Goal: Task Accomplishment & Management: Use online tool/utility

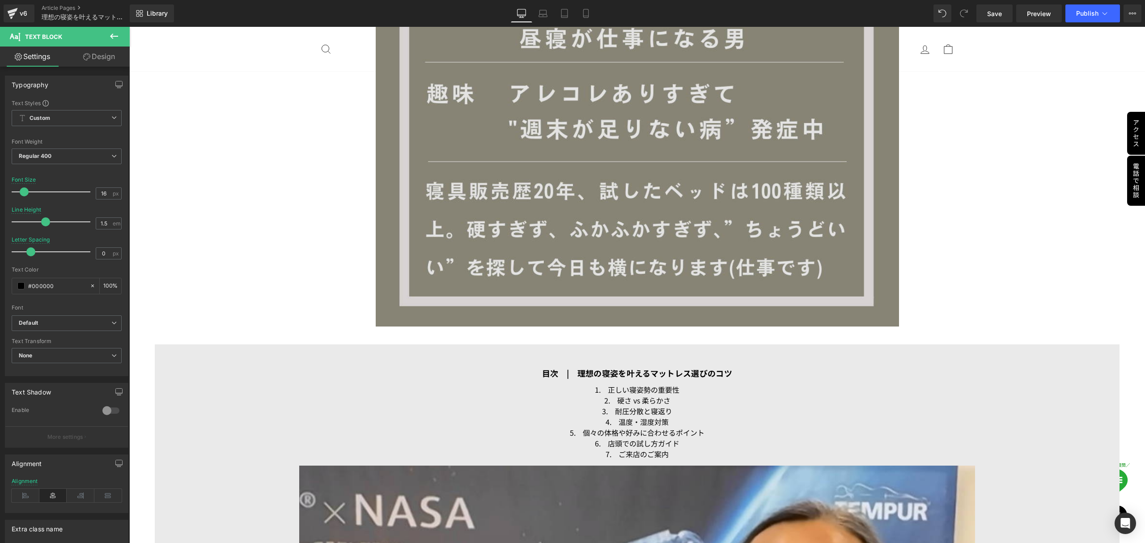
scroll to position [1669, 0]
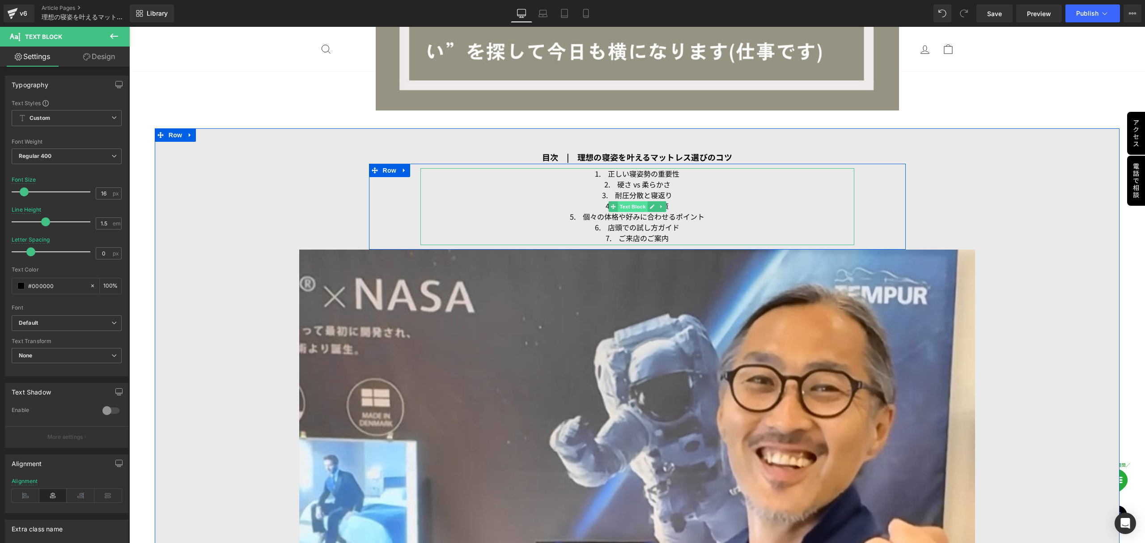
click at [629, 204] on span "Text Block" at bounding box center [633, 206] width 30 height 11
click at [625, 204] on span "Text Block" at bounding box center [633, 206] width 30 height 11
click at [650, 206] on icon at bounding box center [652, 206] width 4 height 4
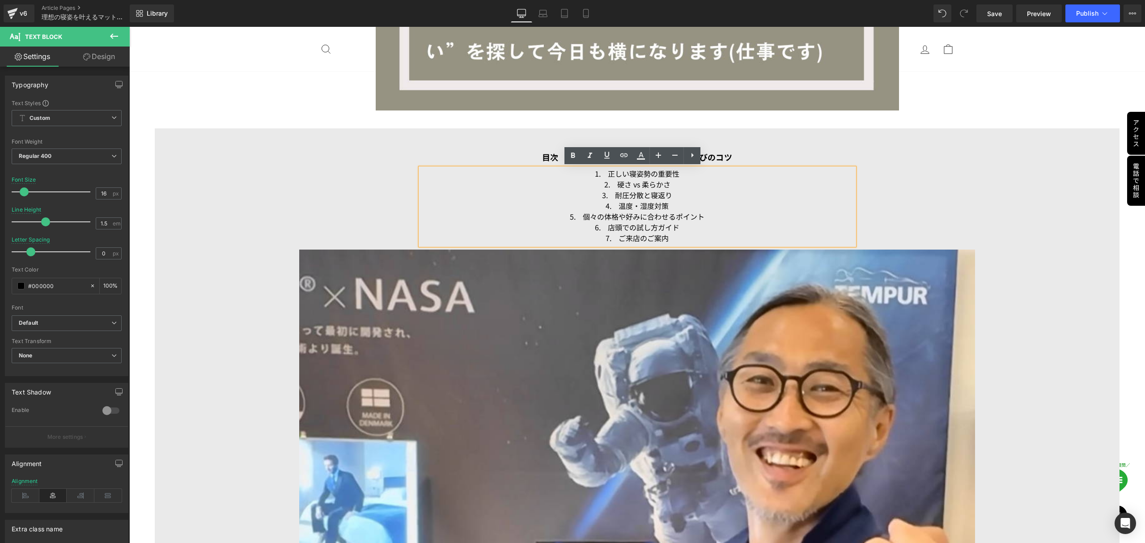
click at [111, 36] on icon at bounding box center [114, 36] width 8 height 5
drag, startPoint x: 670, startPoint y: 234, endPoint x: 560, endPoint y: 175, distance: 124.9
click at [560, 175] on div "1.　正しい寝姿勢の重要性 2.　硬さ vs 柔らかさ 3.　耐圧分散と寝返り 4.　温度・湿度対策 5.　個々の体格や好みに合わせるポイント 6.　店頭での…" at bounding box center [637, 206] width 434 height 77
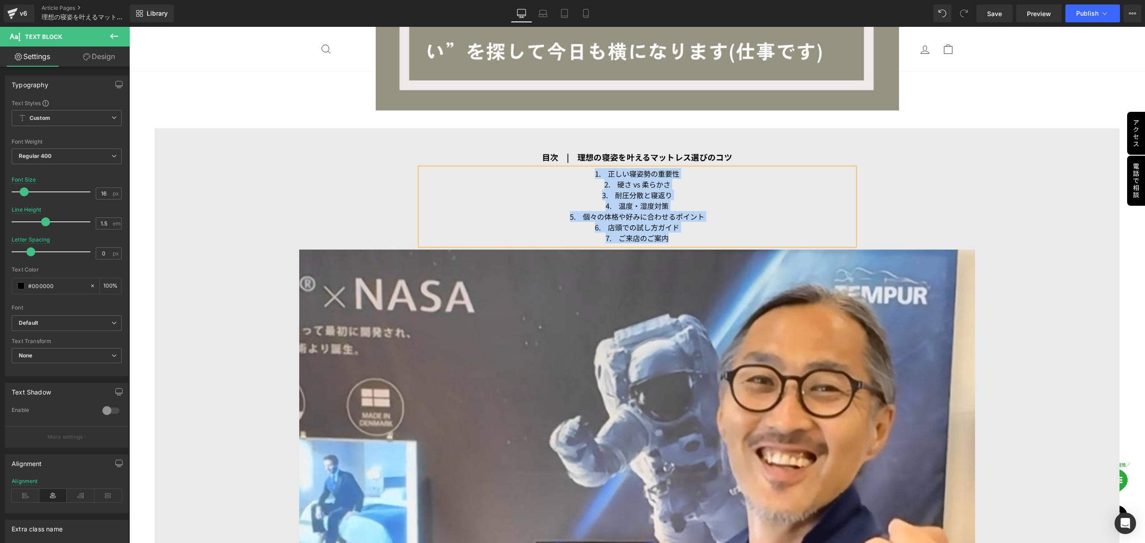
scroll to position [1491, 0]
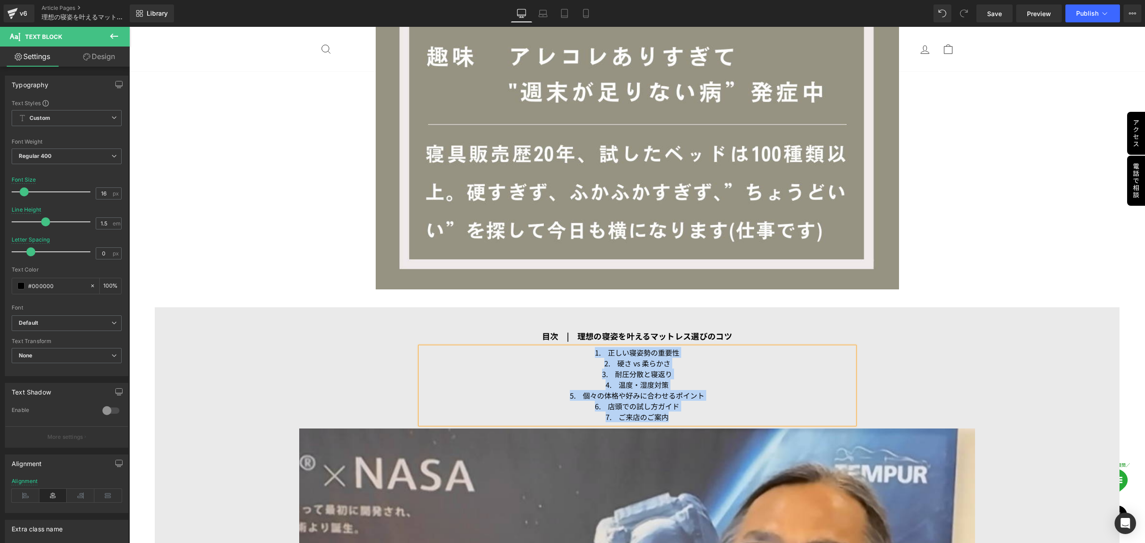
click at [656, 405] on p "6.　店頭での試し方ガイド" at bounding box center [637, 406] width 434 height 11
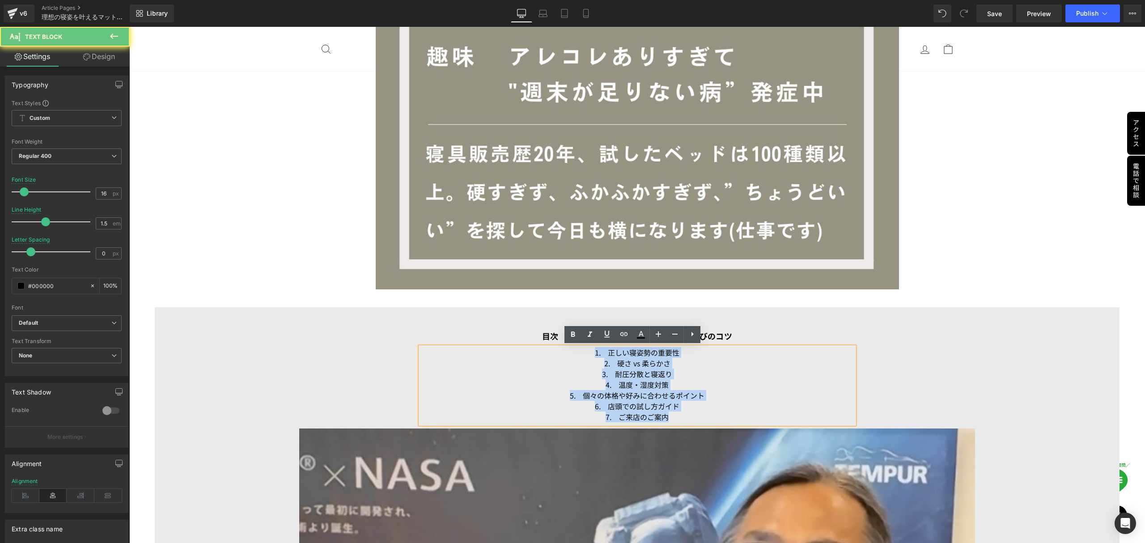
click at [623, 389] on p "4.　温度・湿度対策" at bounding box center [637, 384] width 434 height 11
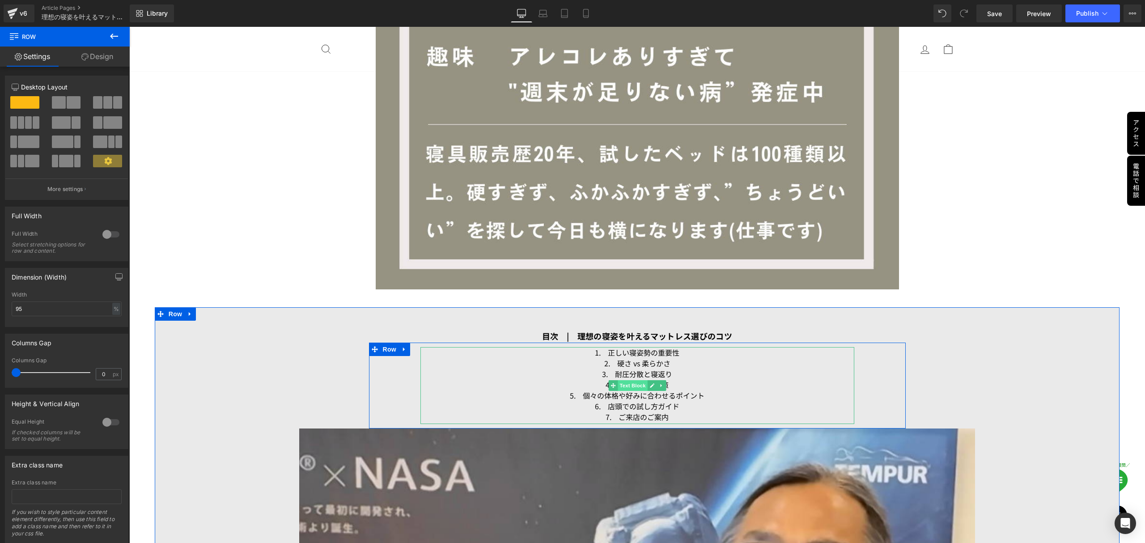
click at [631, 386] on span "Text Block" at bounding box center [633, 385] width 30 height 11
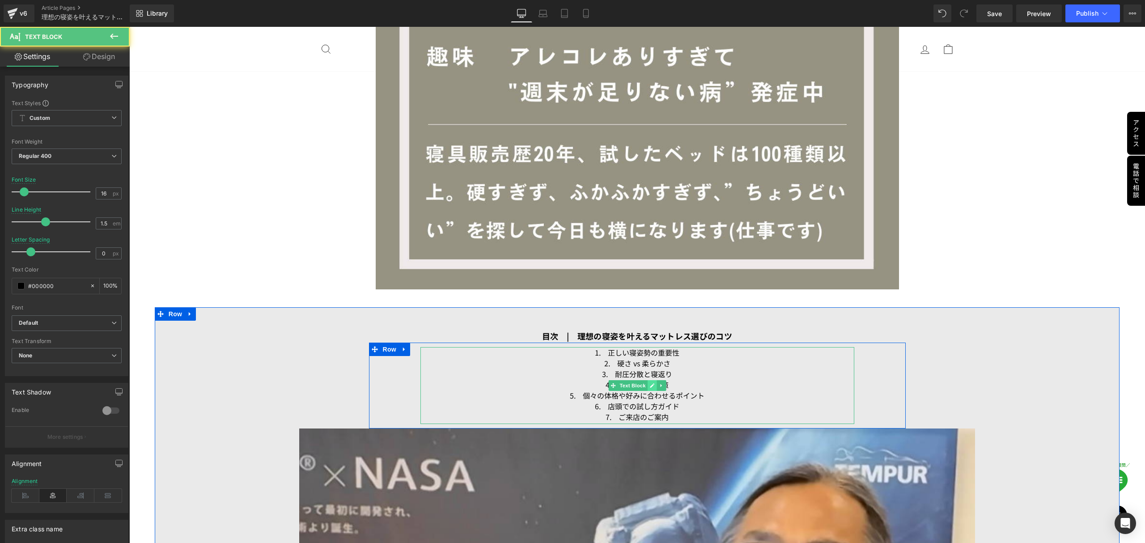
click at [650, 385] on icon at bounding box center [652, 385] width 4 height 4
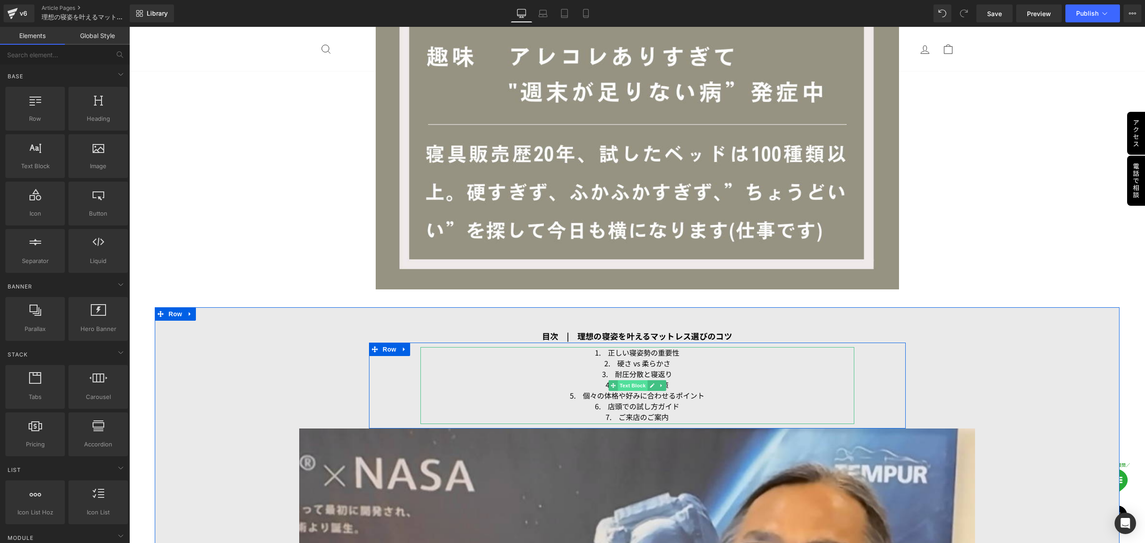
click at [634, 385] on span "Text Block" at bounding box center [633, 385] width 30 height 11
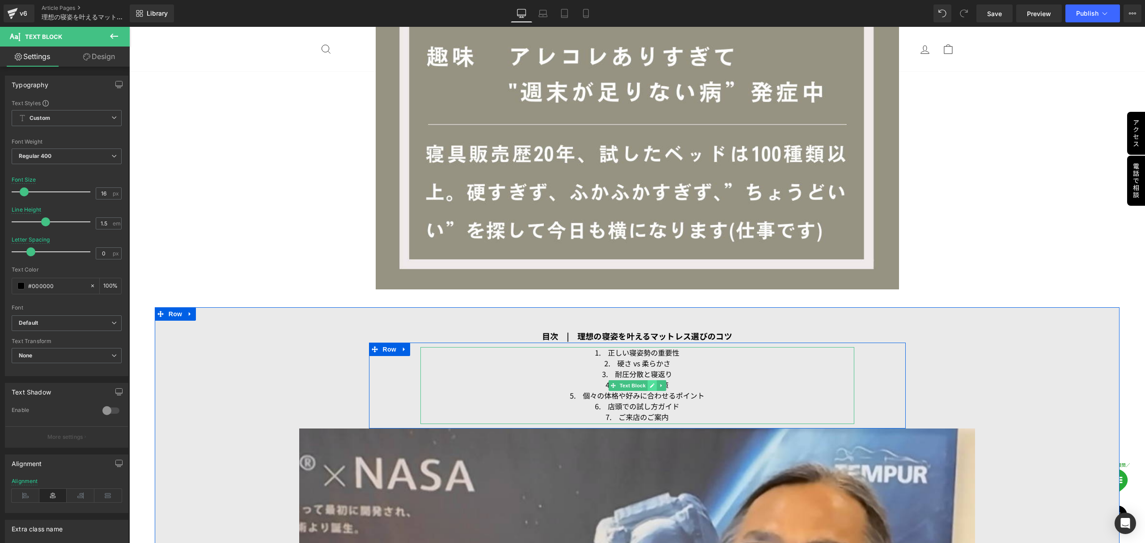
click at [650, 385] on icon at bounding box center [652, 385] width 4 height 4
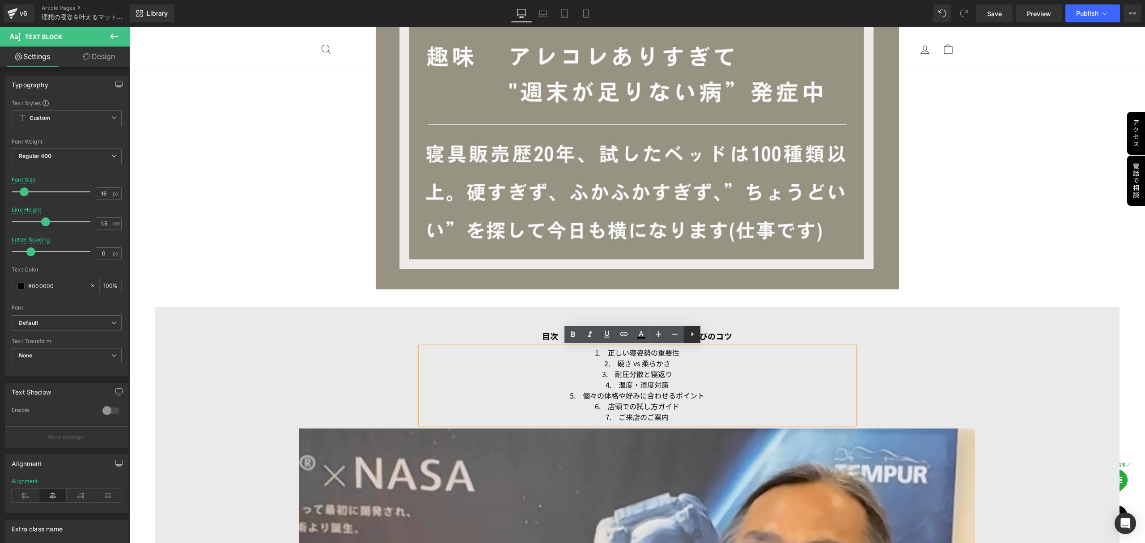
click at [694, 337] on icon at bounding box center [692, 334] width 11 height 11
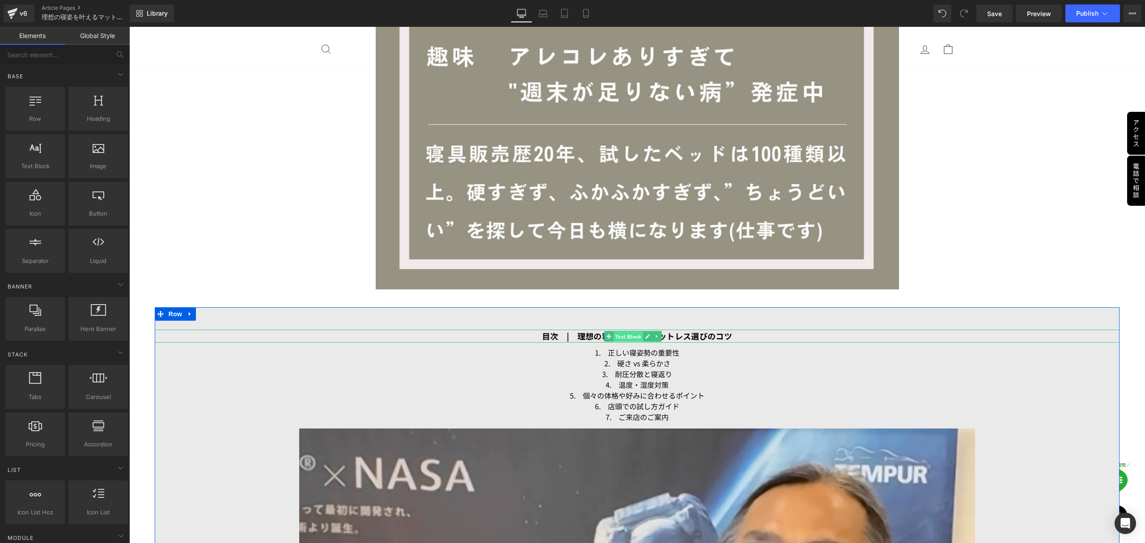
click at [630, 338] on span "Text Block" at bounding box center [628, 336] width 30 height 11
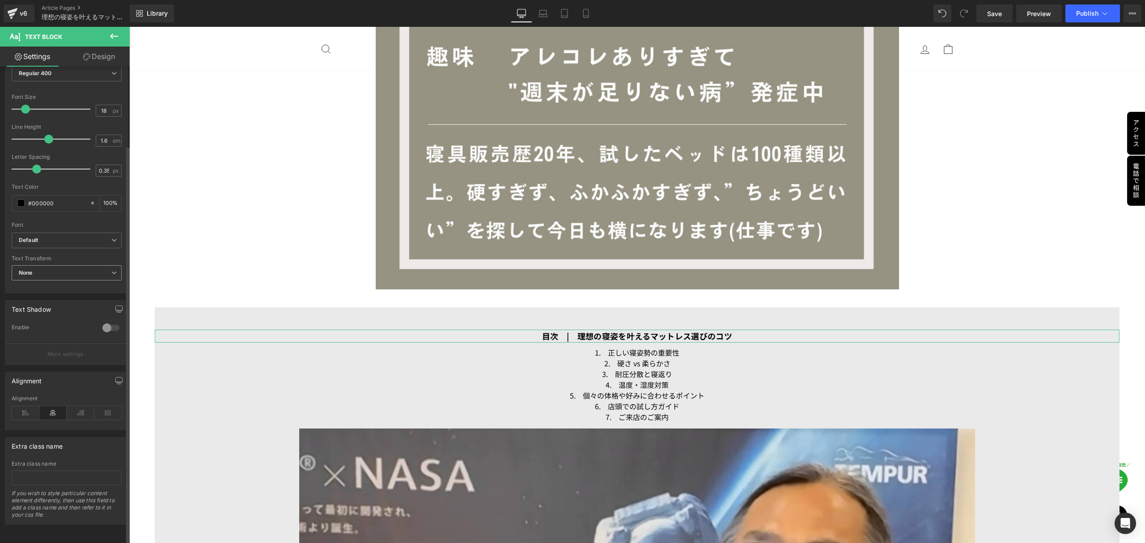
scroll to position [93, 0]
click at [117, 37] on icon at bounding box center [114, 36] width 11 height 11
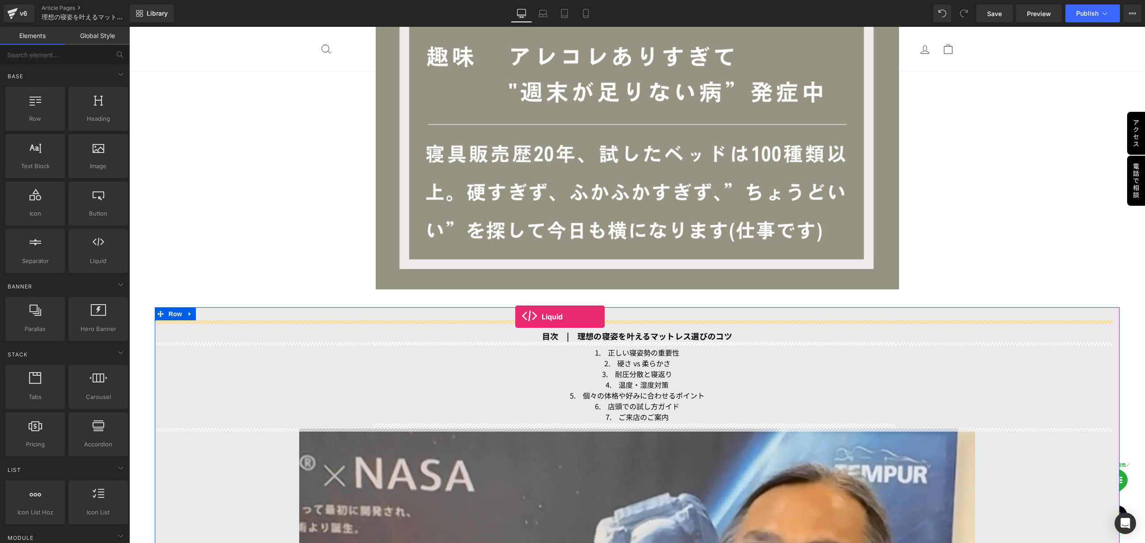
drag, startPoint x: 219, startPoint y: 273, endPoint x: 515, endPoint y: 317, distance: 299.7
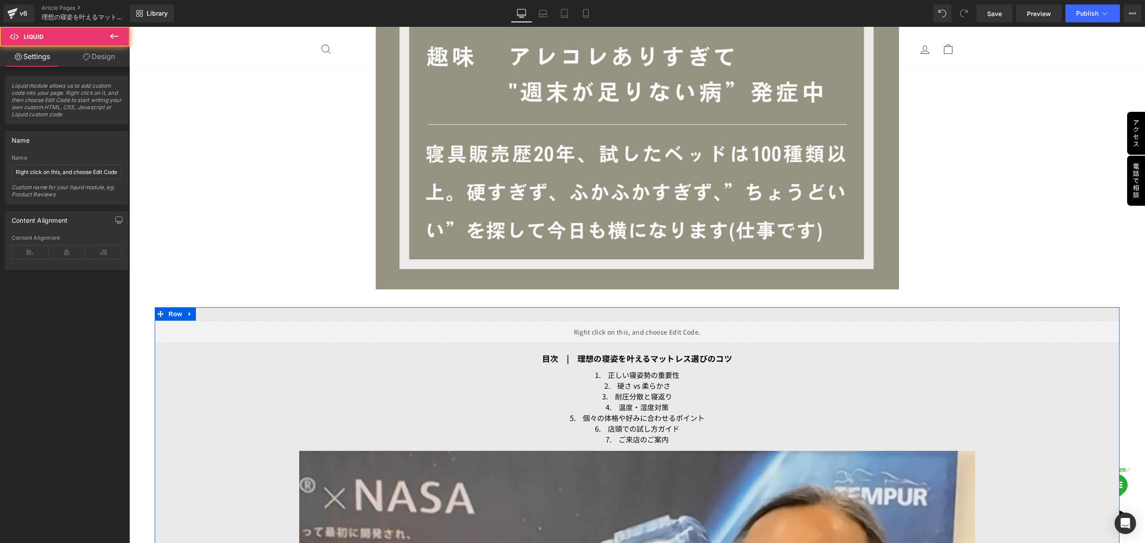
scroll to position [1482, 0]
click at [646, 330] on div "Liquid" at bounding box center [637, 332] width 965 height 22
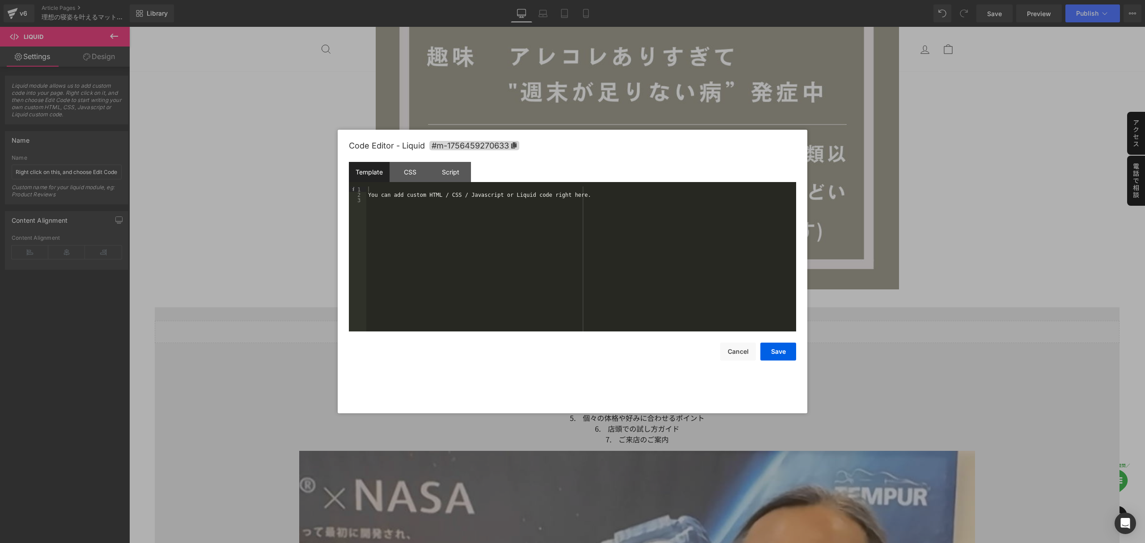
click at [423, 232] on div "You can add custom HTML / CSS / Javascript or Liquid code right here." at bounding box center [581, 264] width 430 height 156
click at [409, 169] on div "CSS" at bounding box center [410, 172] width 41 height 20
click at [405, 208] on div "#m-1756459270633 { }" at bounding box center [581, 264] width 430 height 156
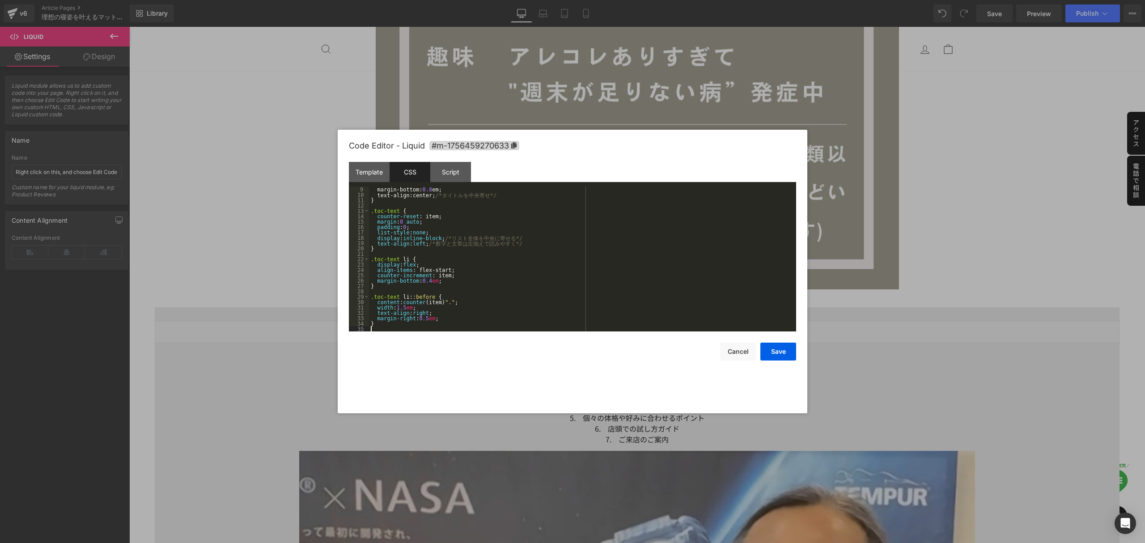
scroll to position [43, 0]
click at [786, 353] on button "Save" at bounding box center [778, 352] width 36 height 18
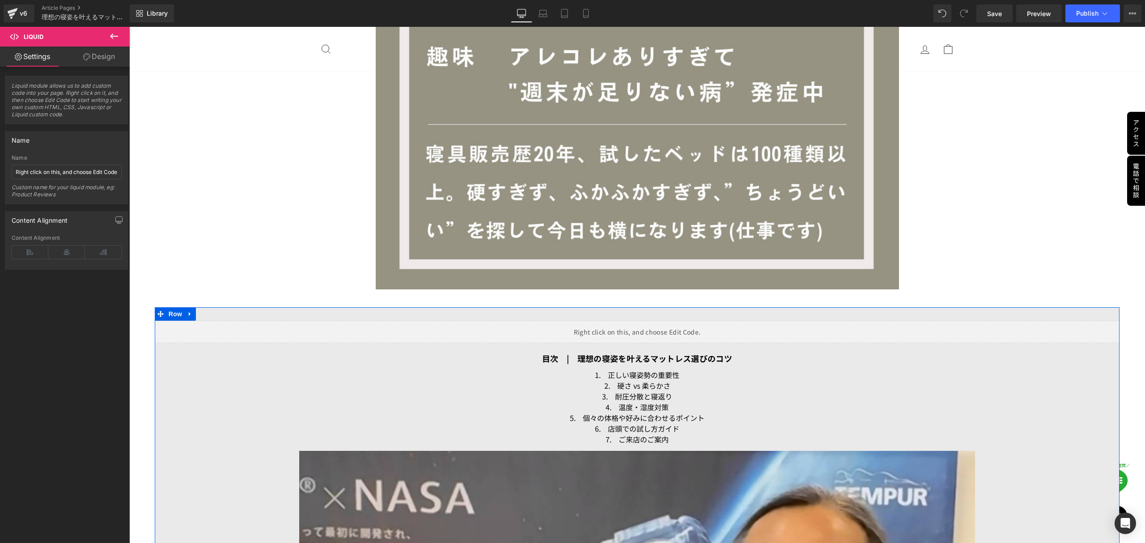
click at [643, 328] on div "Liquid" at bounding box center [637, 332] width 965 height 22
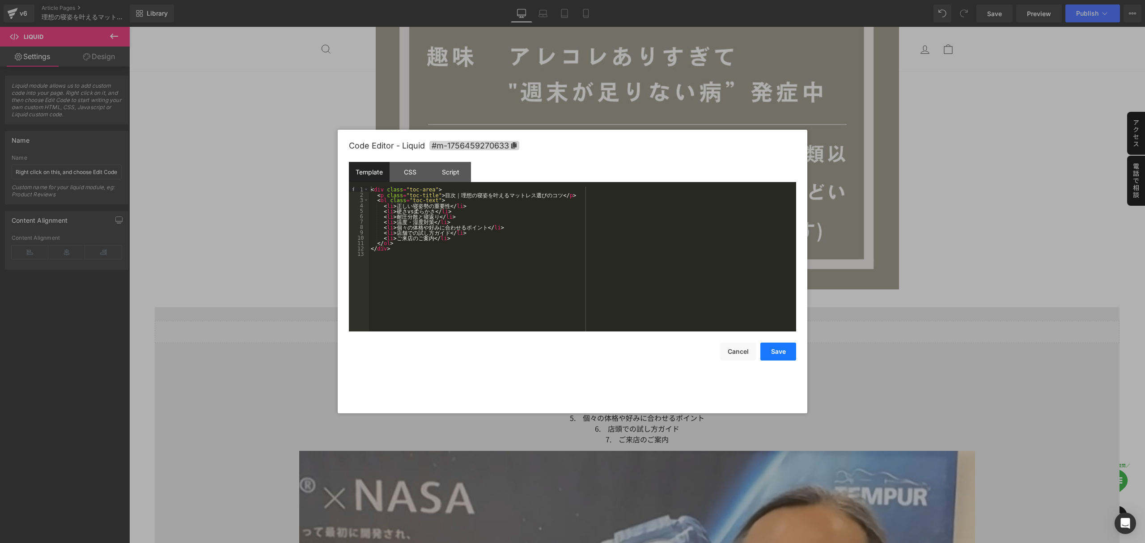
click at [784, 349] on button "Save" at bounding box center [778, 352] width 36 height 18
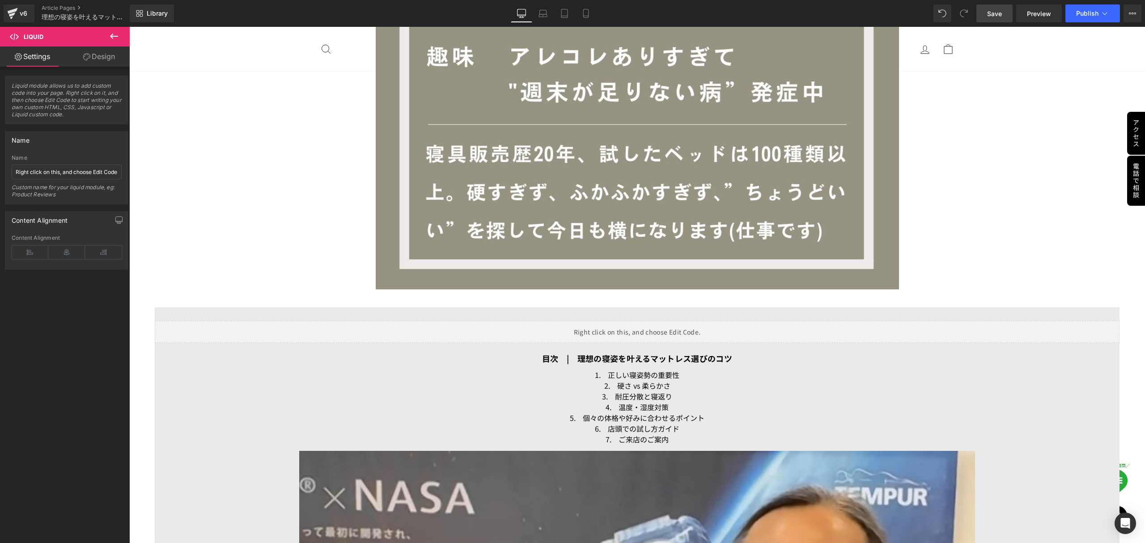
click at [999, 17] on span "Save" at bounding box center [994, 13] width 15 height 9
click at [1028, 18] on span "Preview" at bounding box center [1039, 13] width 24 height 9
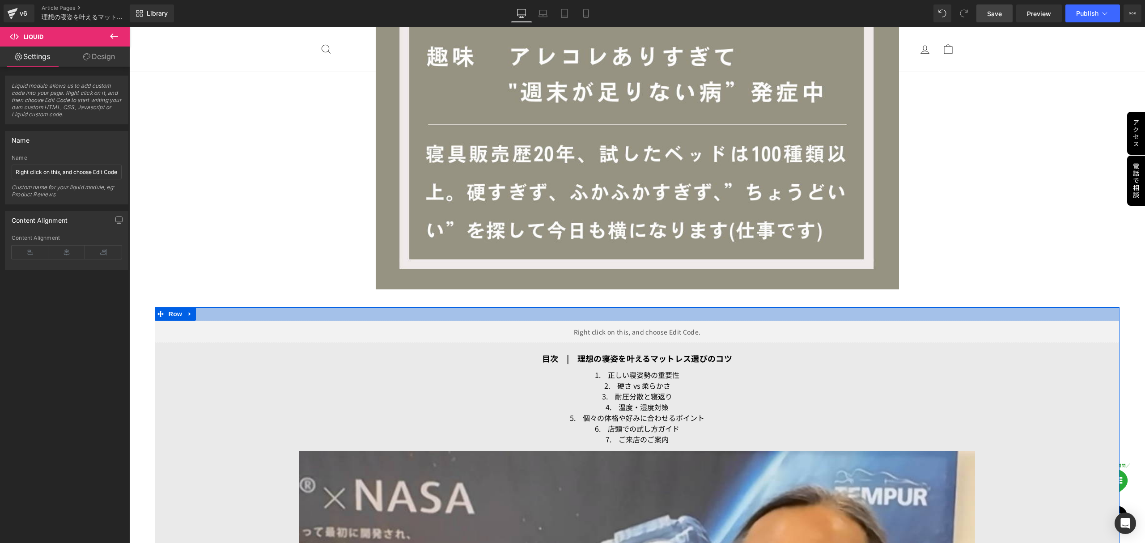
scroll to position [1541, 0]
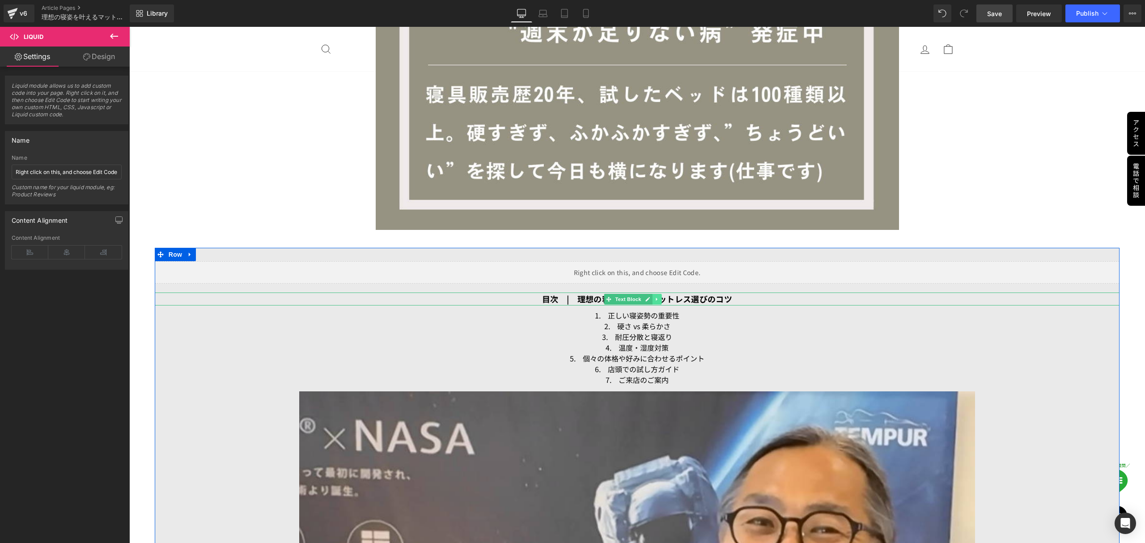
click at [656, 301] on icon at bounding box center [656, 299] width 5 height 5
click at [660, 298] on icon at bounding box center [661, 299] width 5 height 5
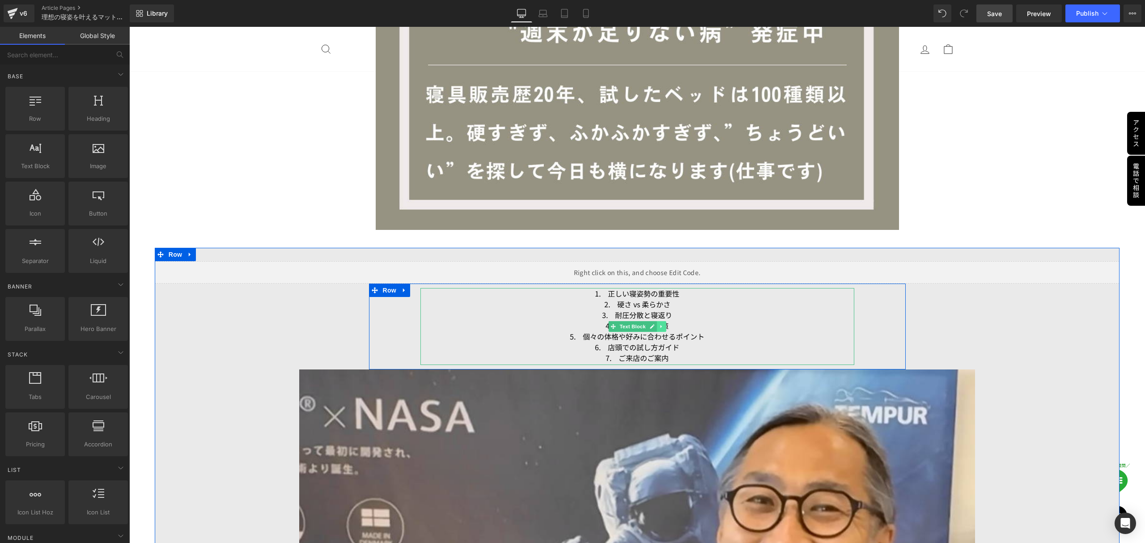
click at [660, 326] on icon at bounding box center [660, 326] width 1 height 3
click at [663, 326] on icon at bounding box center [665, 326] width 5 height 5
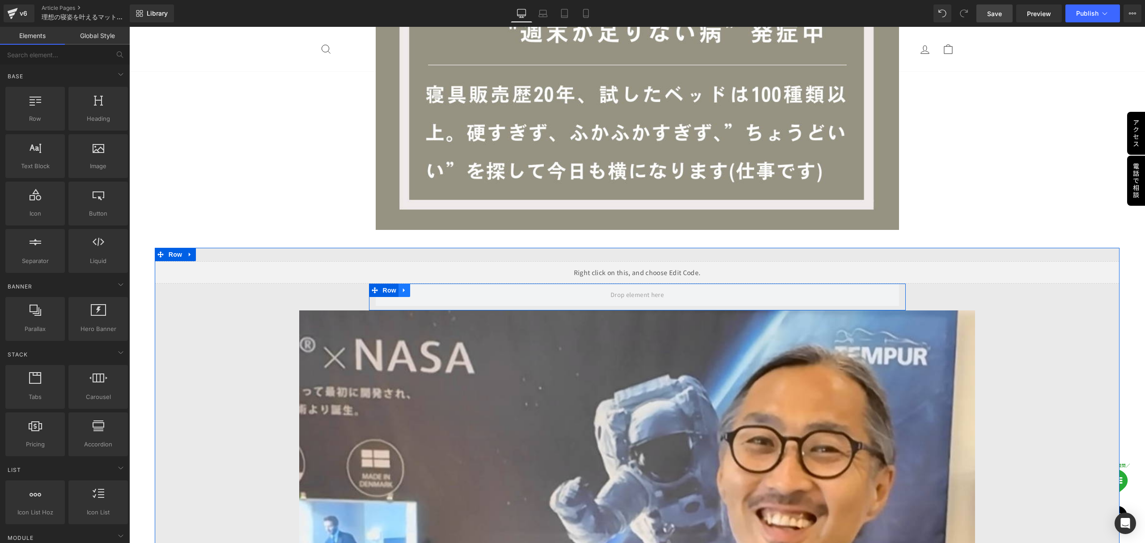
click at [403, 290] on icon at bounding box center [404, 290] width 2 height 4
click at [424, 288] on icon at bounding box center [427, 290] width 6 height 7
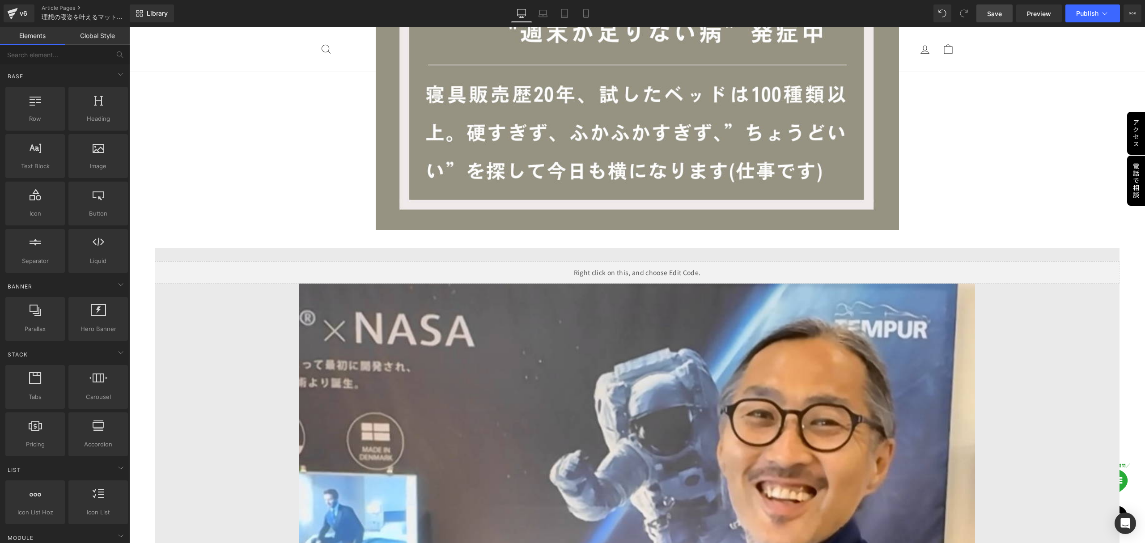
click at [990, 11] on span "Save" at bounding box center [994, 13] width 15 height 9
click at [1078, 16] on span "Publish" at bounding box center [1087, 13] width 22 height 7
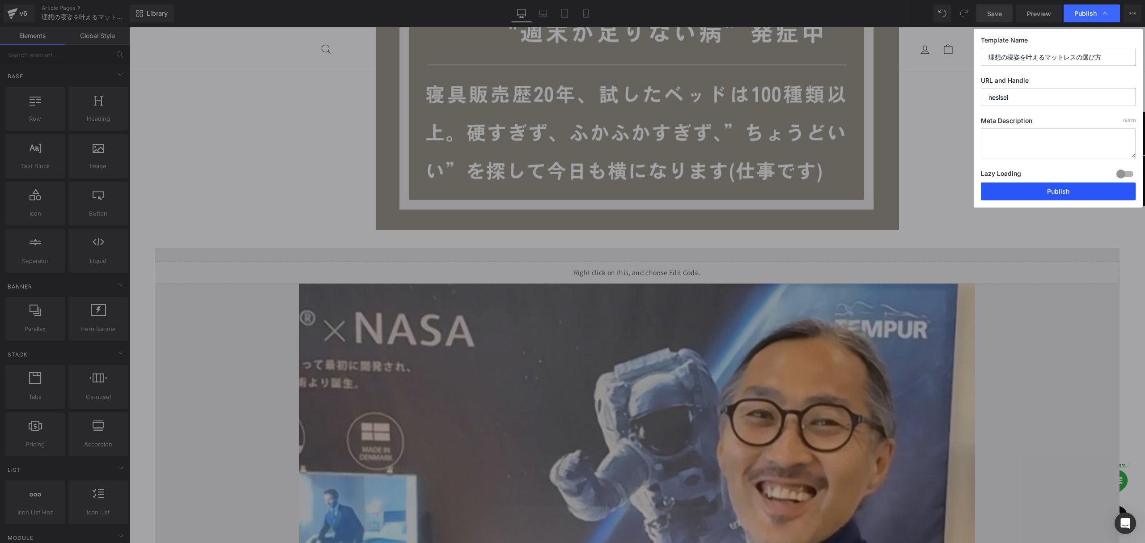
click at [1055, 195] on button "Publish" at bounding box center [1058, 191] width 155 height 18
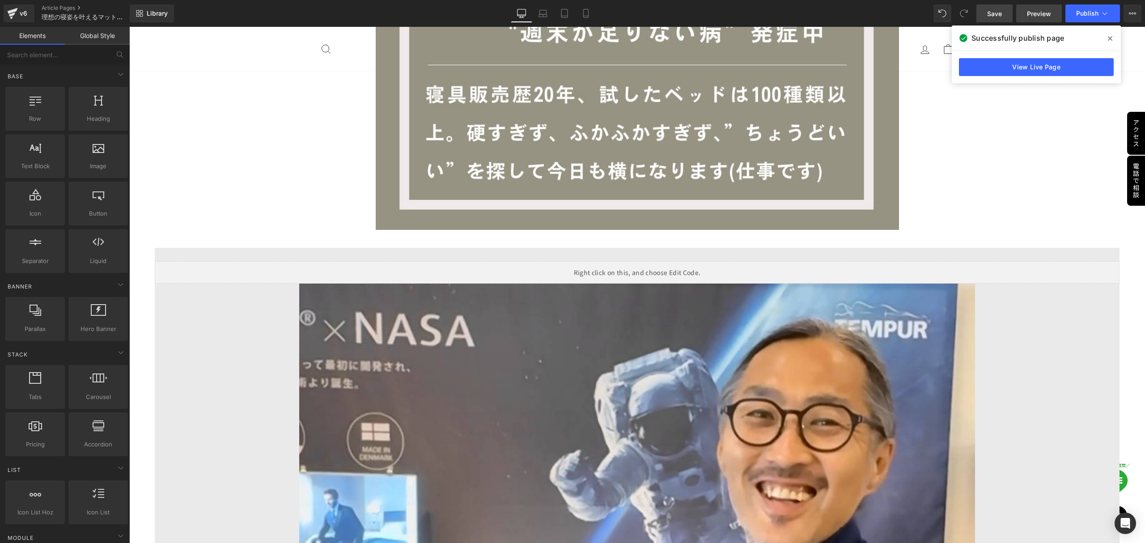
click at [1034, 17] on span "Preview" at bounding box center [1039, 13] width 24 height 9
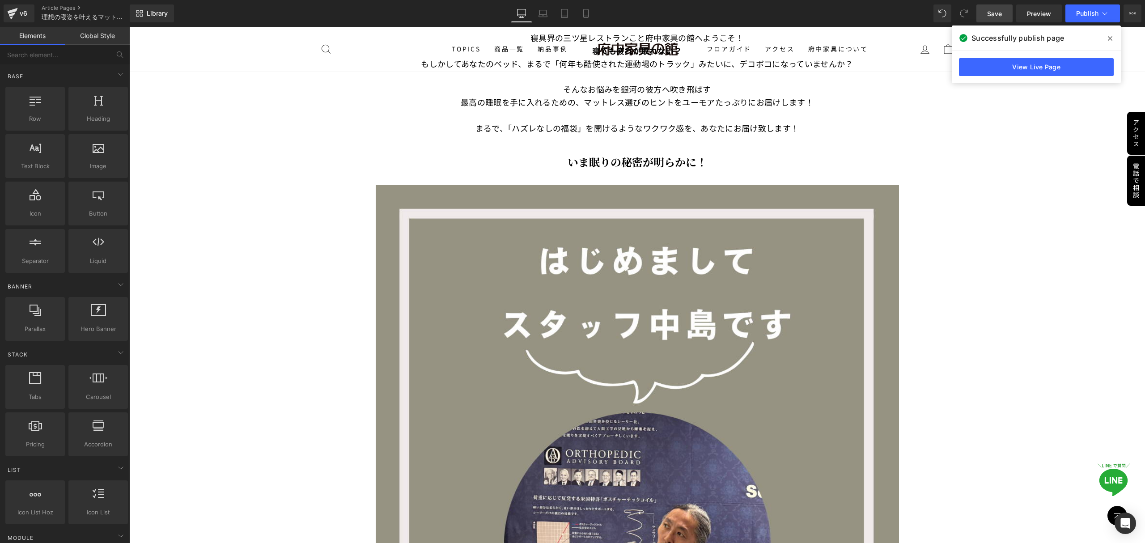
scroll to position [358, 0]
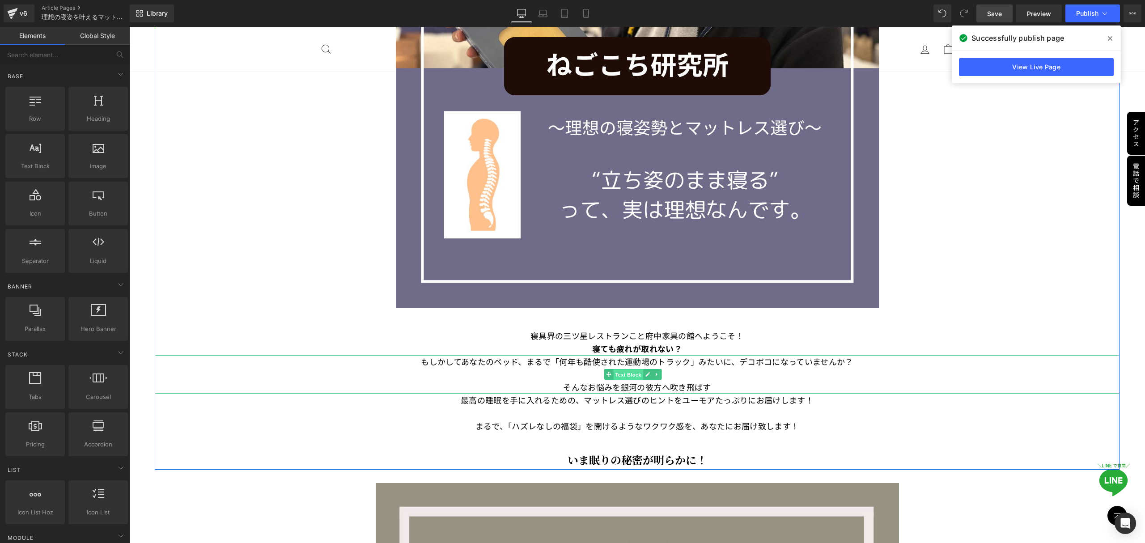
click at [627, 378] on span "Text Block" at bounding box center [628, 374] width 30 height 11
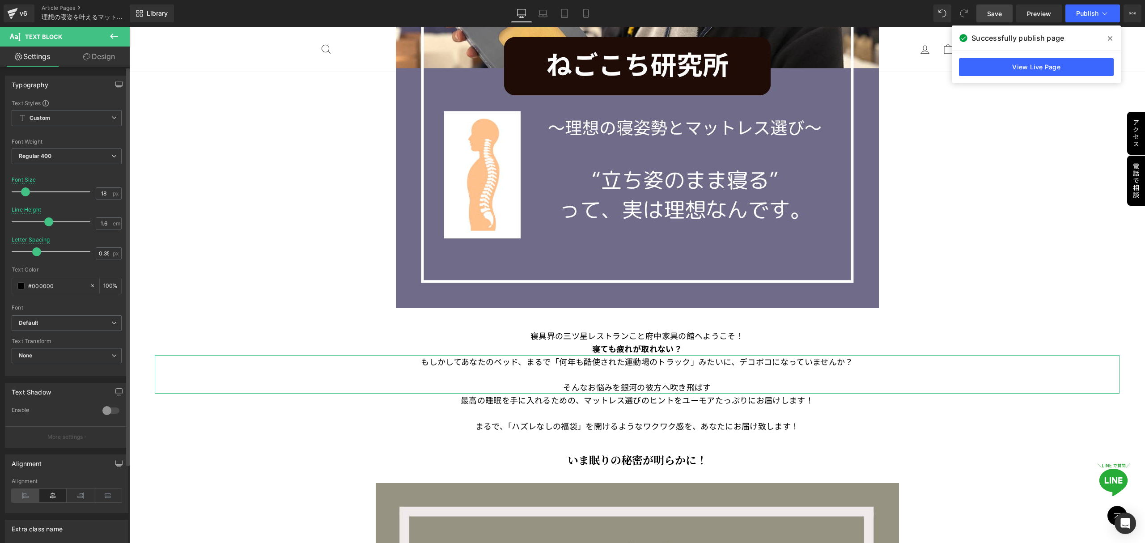
click at [19, 500] on icon at bounding box center [26, 495] width 28 height 13
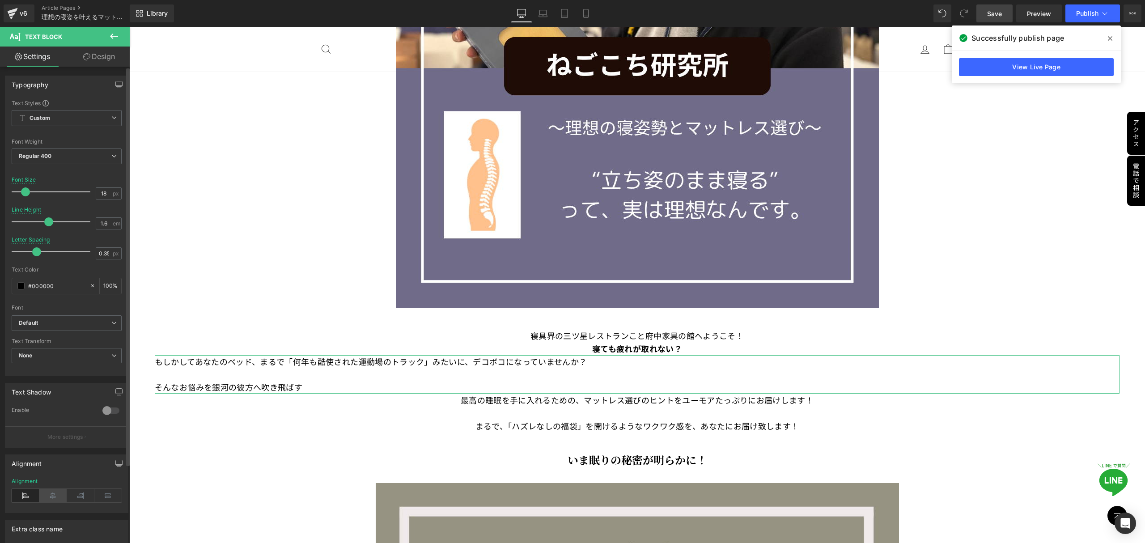
click at [45, 501] on icon at bounding box center [53, 495] width 28 height 13
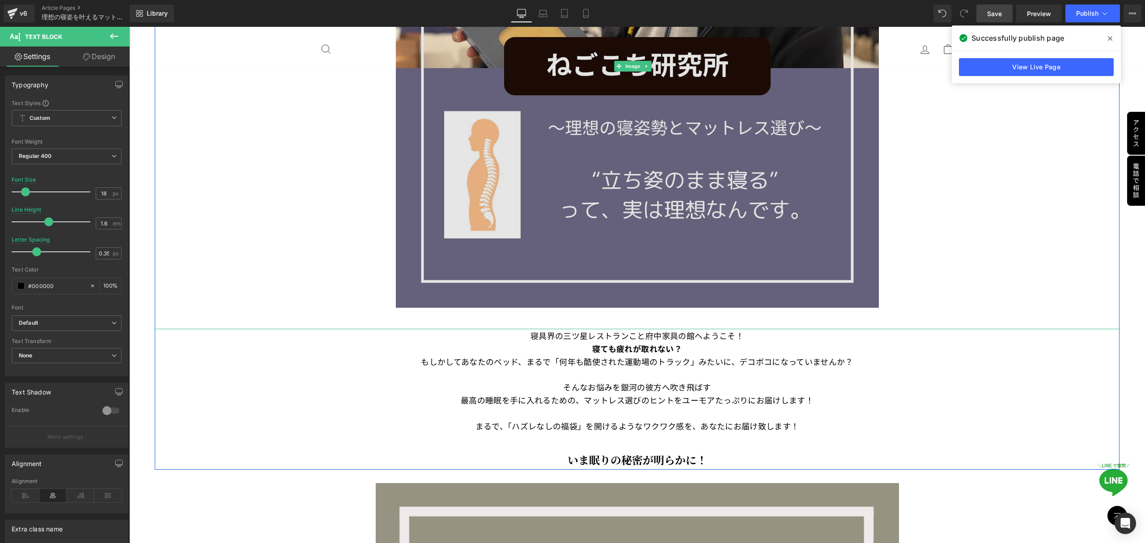
click at [594, 184] on img at bounding box center [637, 66] width 483 height 526
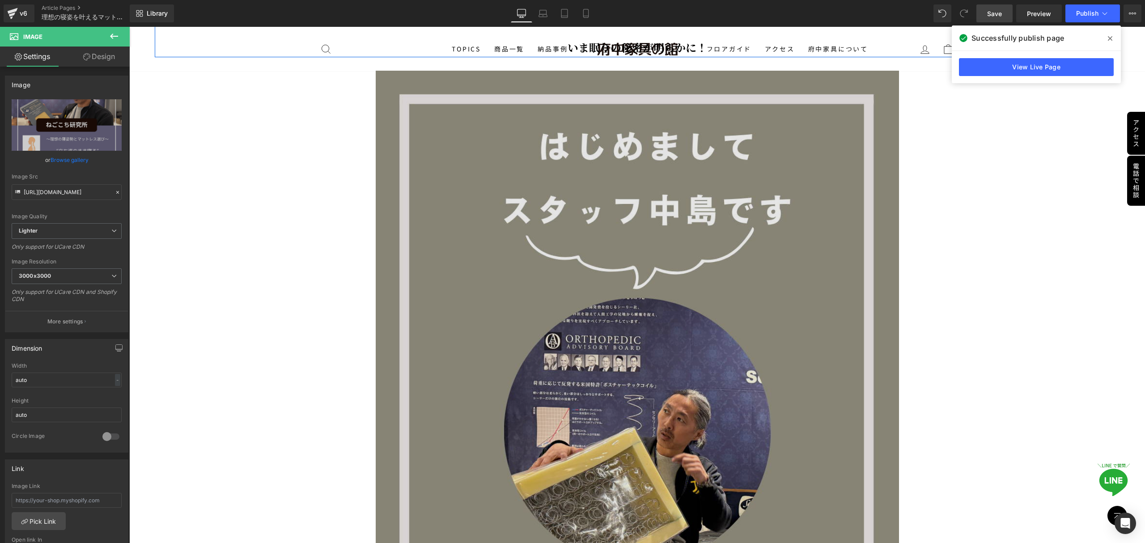
scroll to position [835, 0]
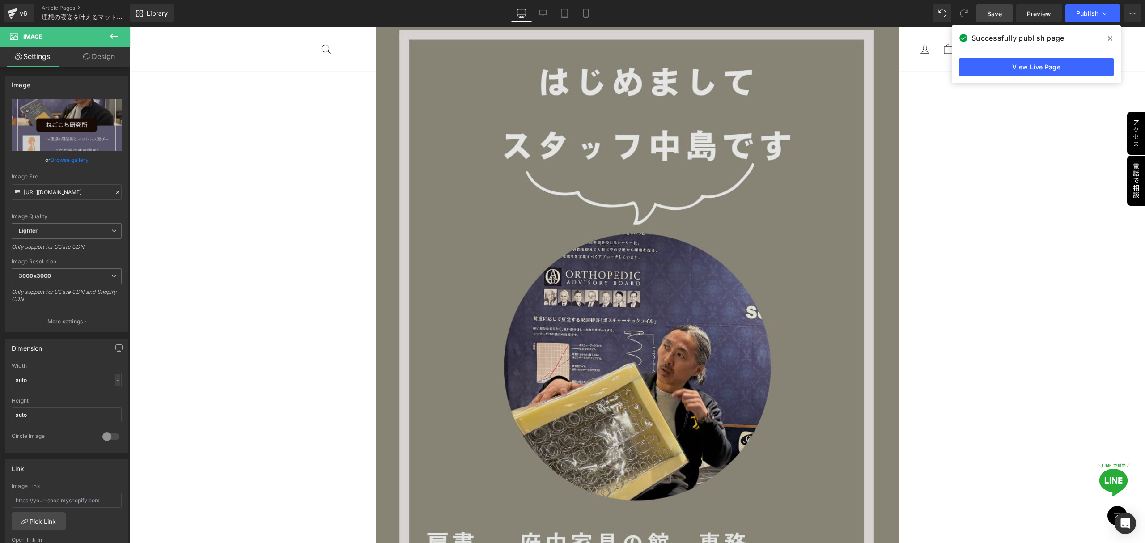
click at [646, 347] on img at bounding box center [637, 471] width 523 height 930
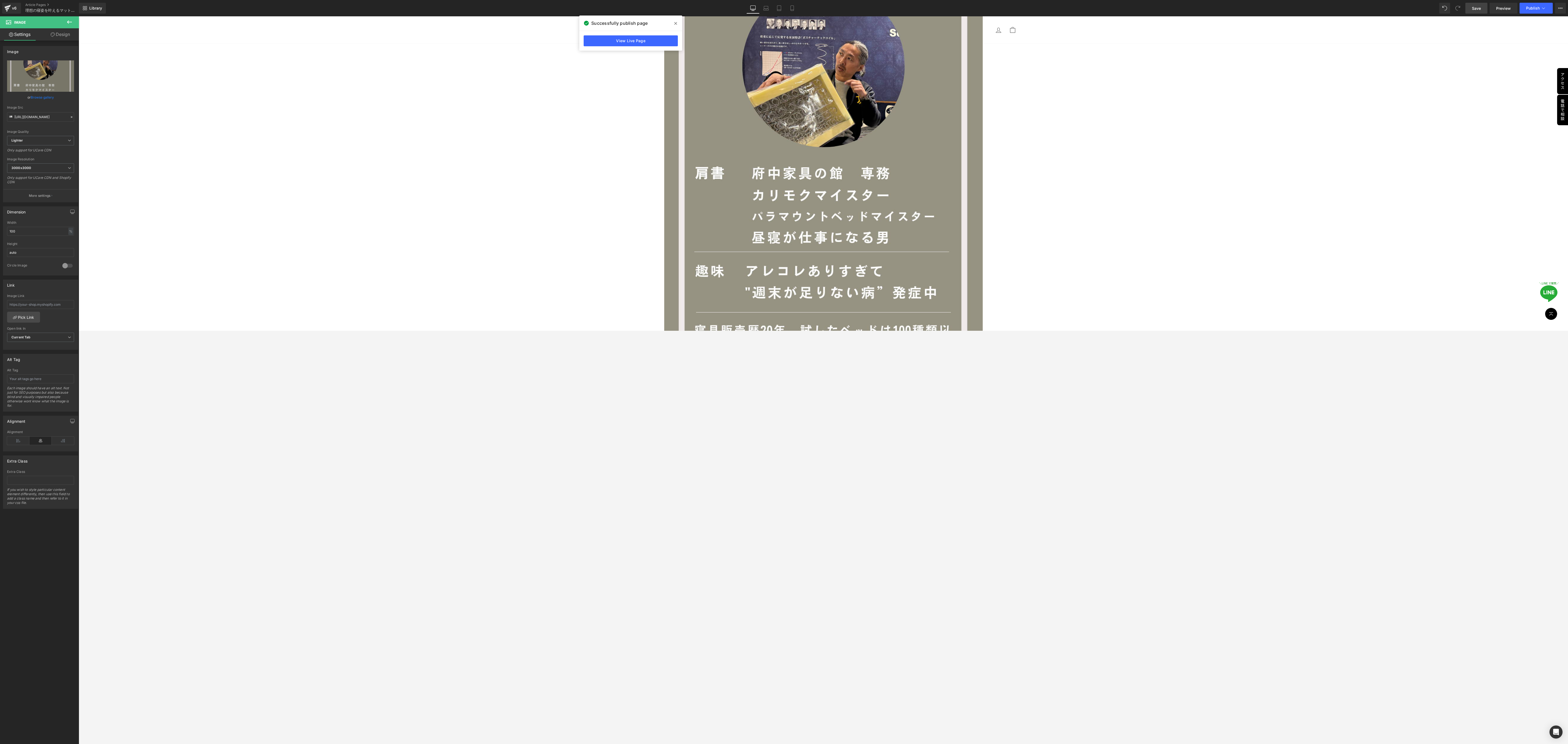
scroll to position [817, 0]
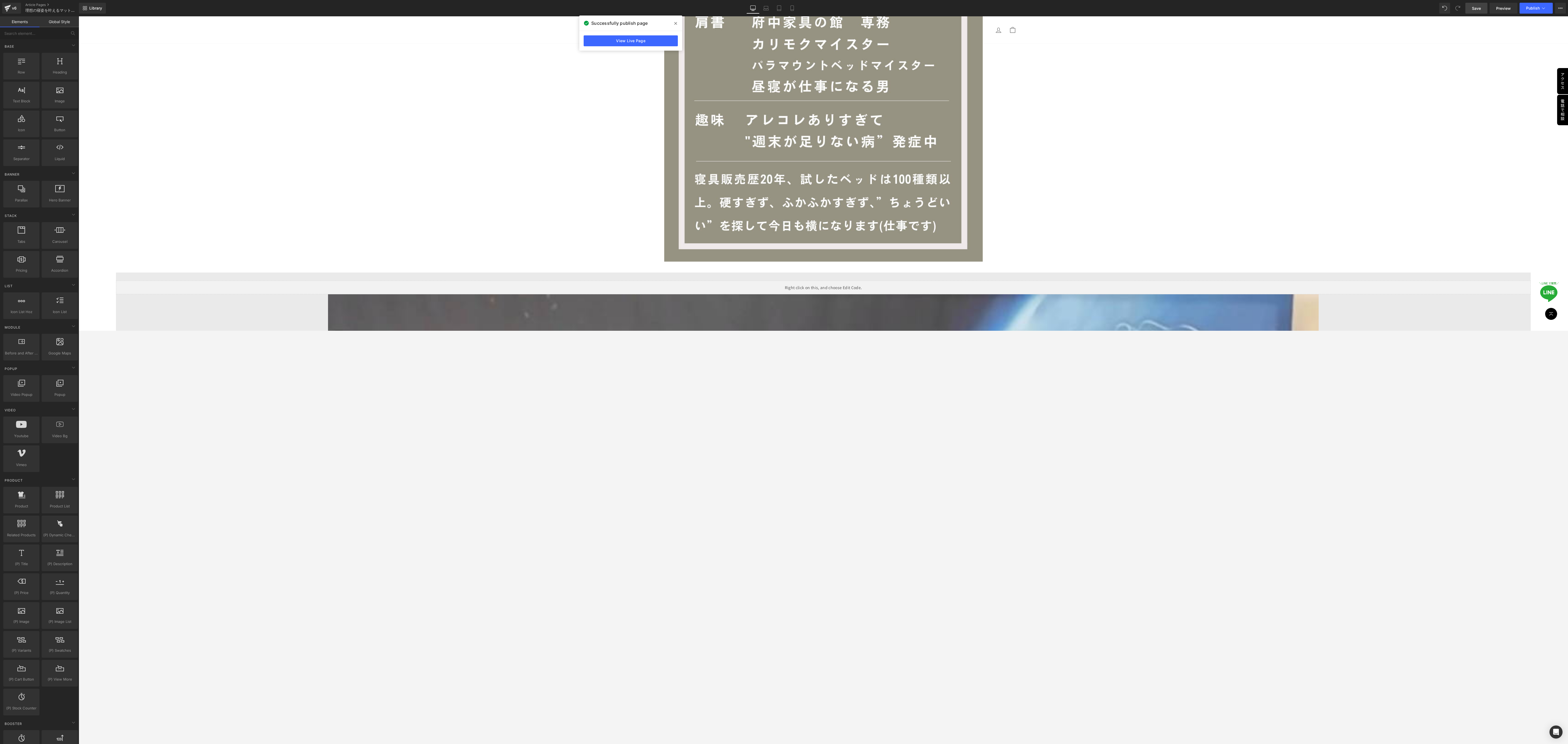
click at [696, 330] on div at bounding box center [823, 380] width 1489 height 728
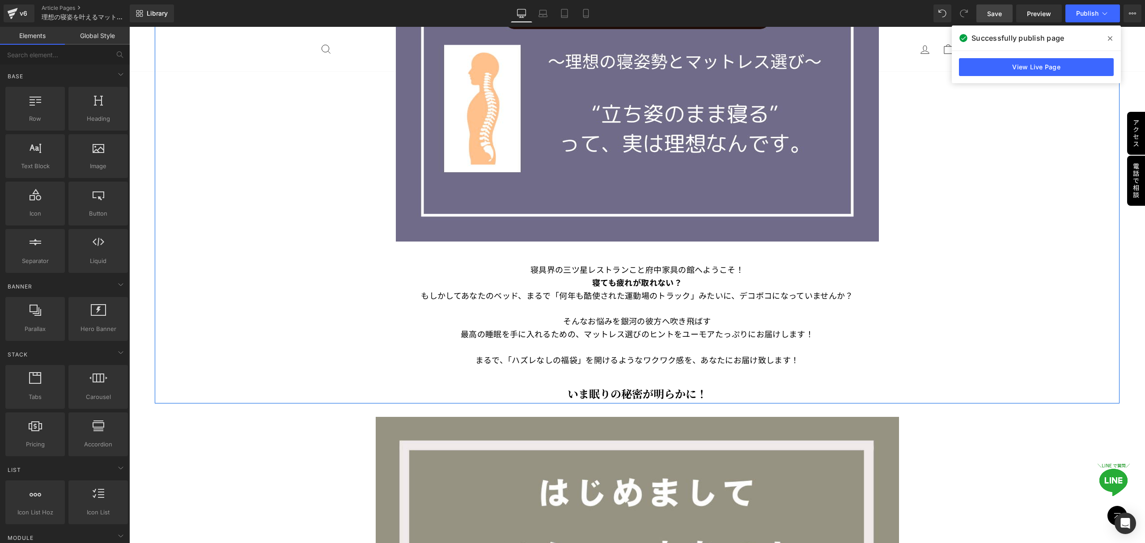
scroll to position [402, 0]
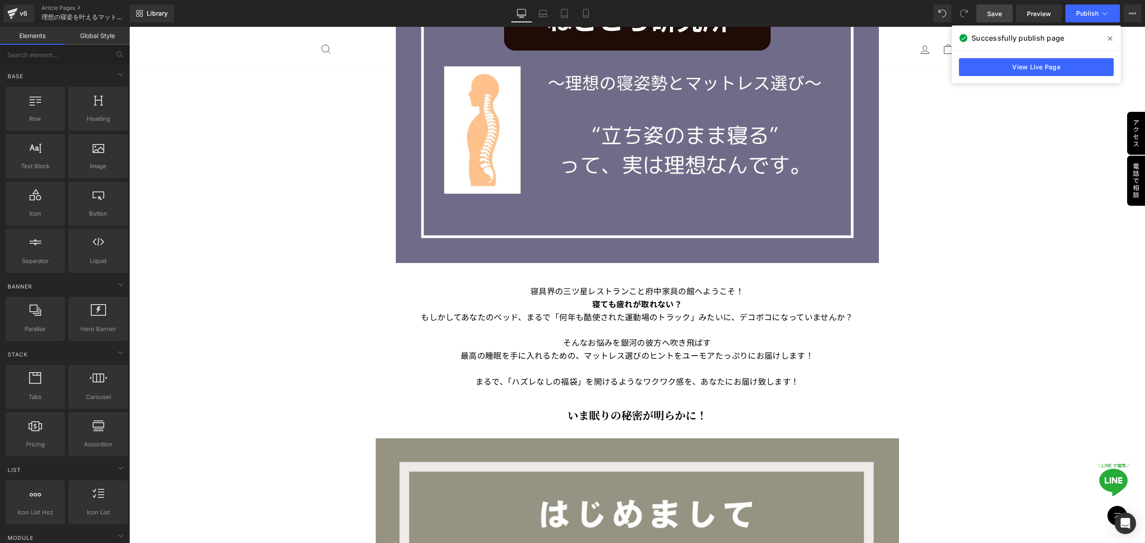
click at [1112, 38] on icon at bounding box center [1110, 38] width 4 height 7
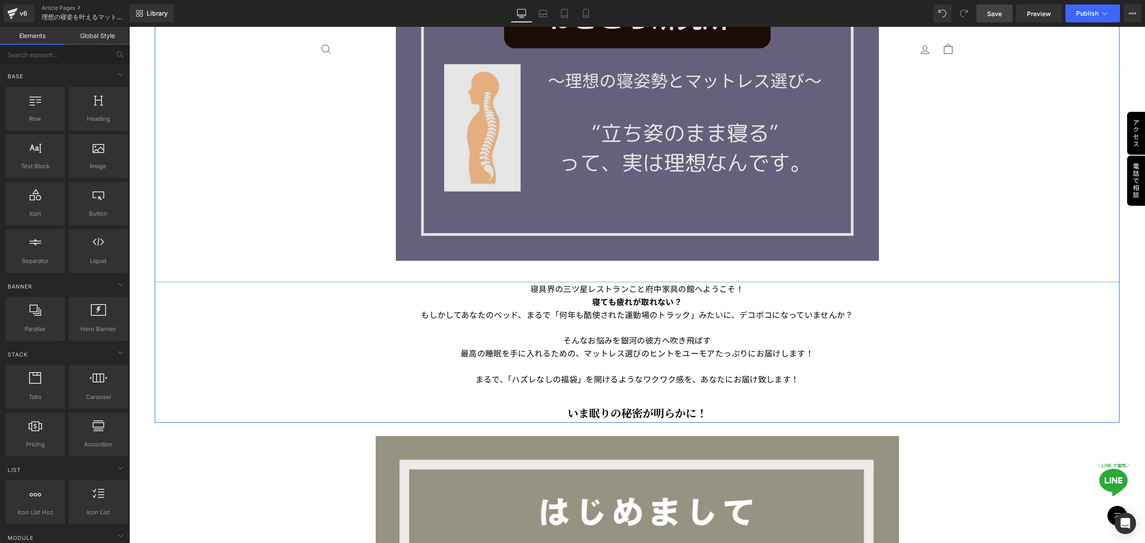
scroll to position [417, 0]
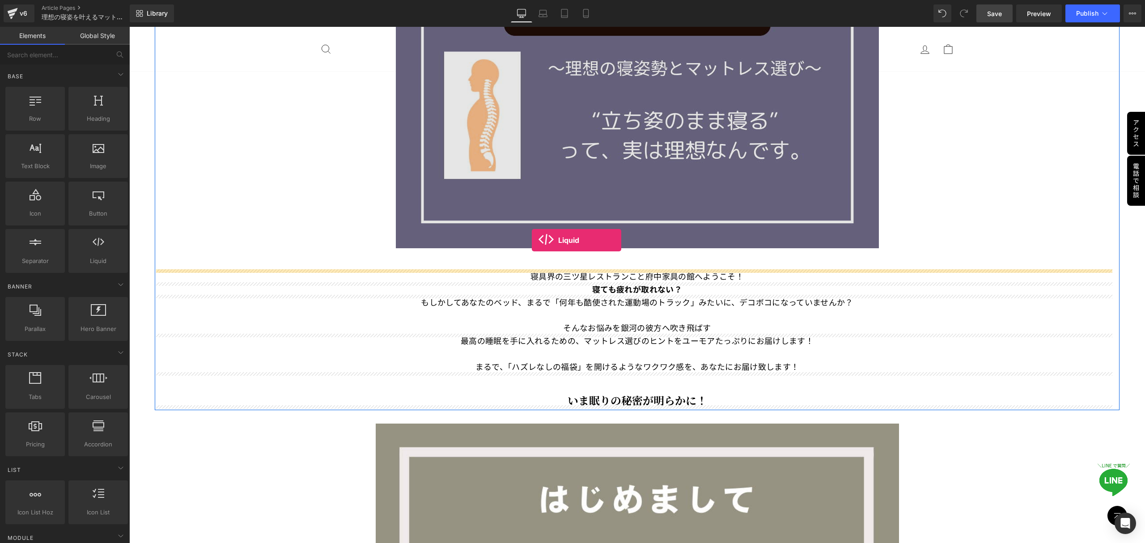
drag, startPoint x: 228, startPoint y: 284, endPoint x: 532, endPoint y: 240, distance: 306.9
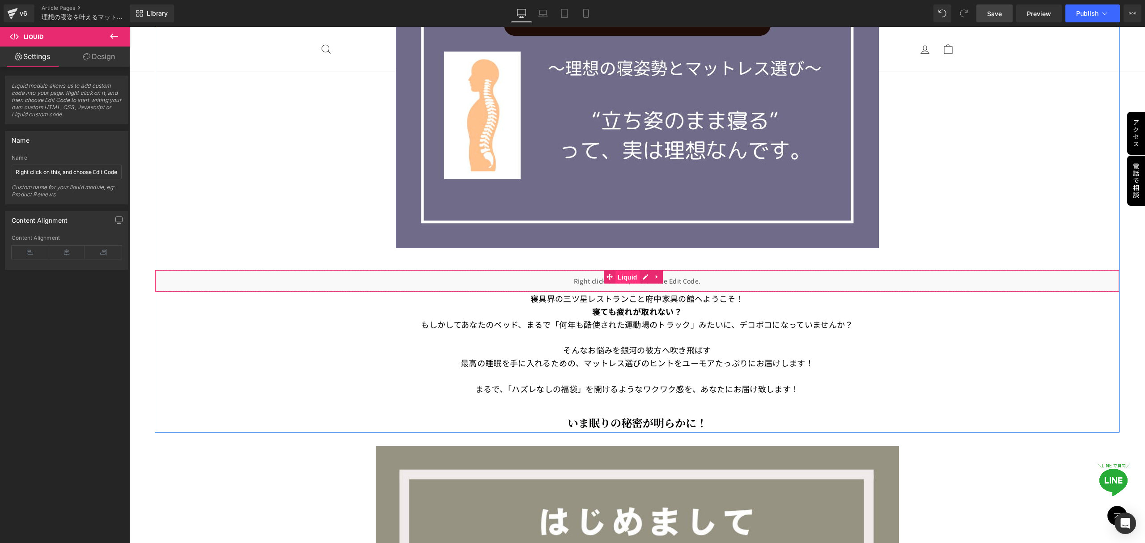
click at [628, 278] on span "Liquid" at bounding box center [627, 277] width 24 height 13
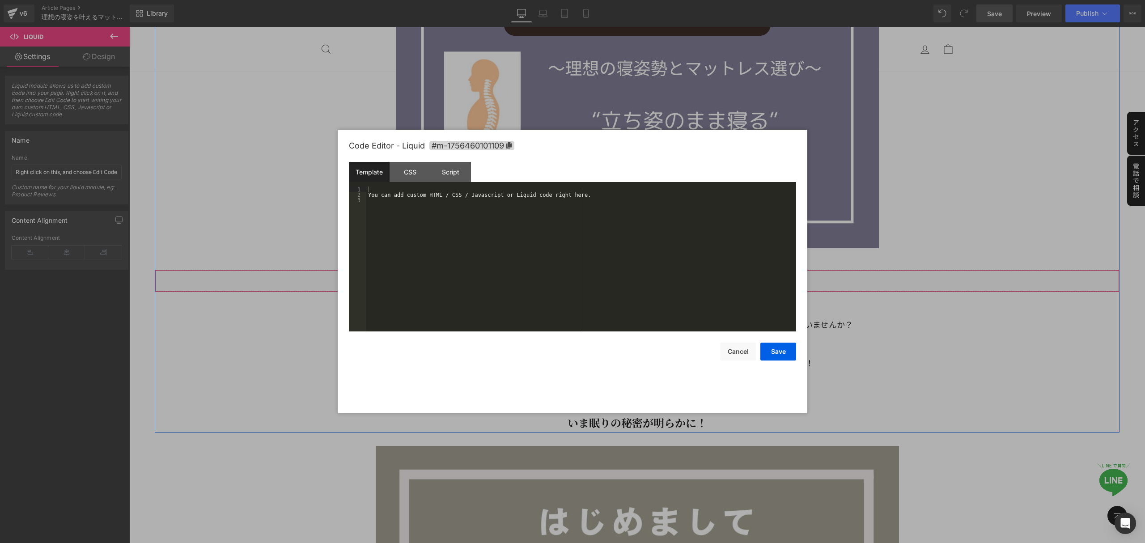
click at [646, 279] on icon at bounding box center [645, 276] width 6 height 7
click at [390, 219] on div "You can add custom HTML / CSS / Javascript or Liquid code right here." at bounding box center [581, 264] width 430 height 156
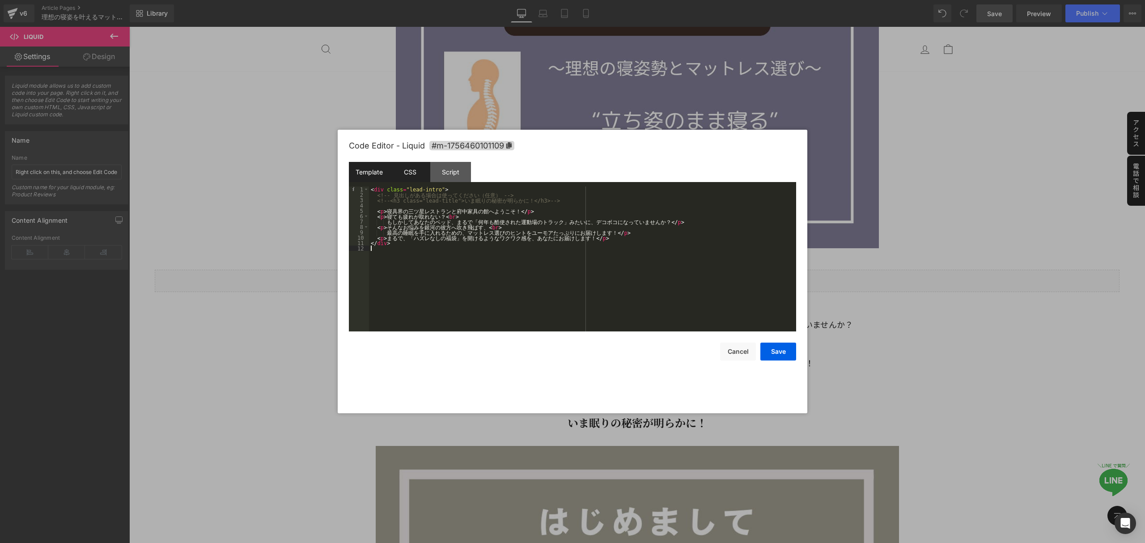
click at [408, 170] on div "CSS" at bounding box center [410, 172] width 41 height 20
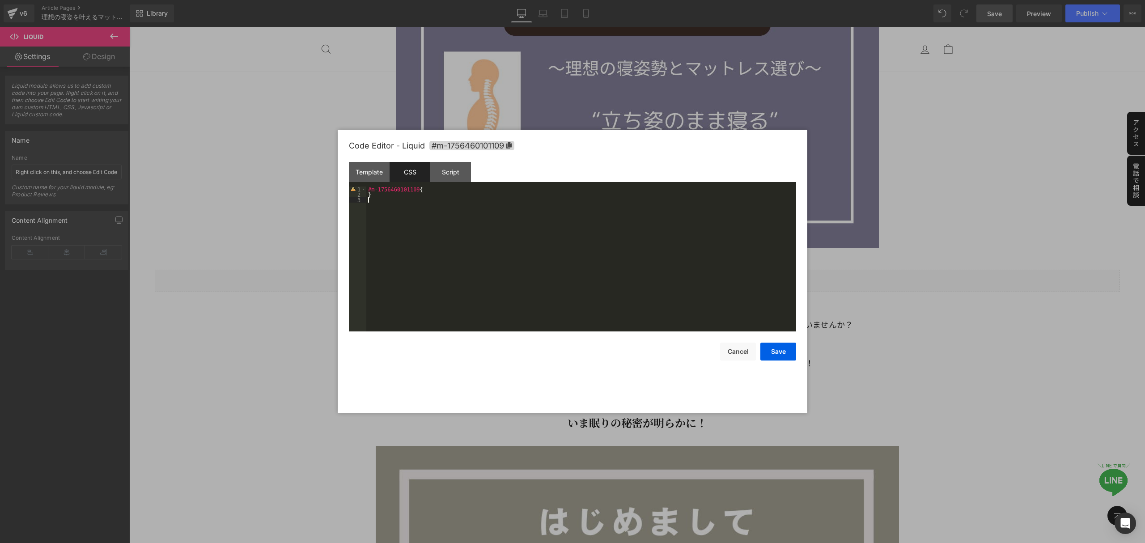
click at [443, 229] on div "#m-1756460101109 { }" at bounding box center [581, 264] width 430 height 156
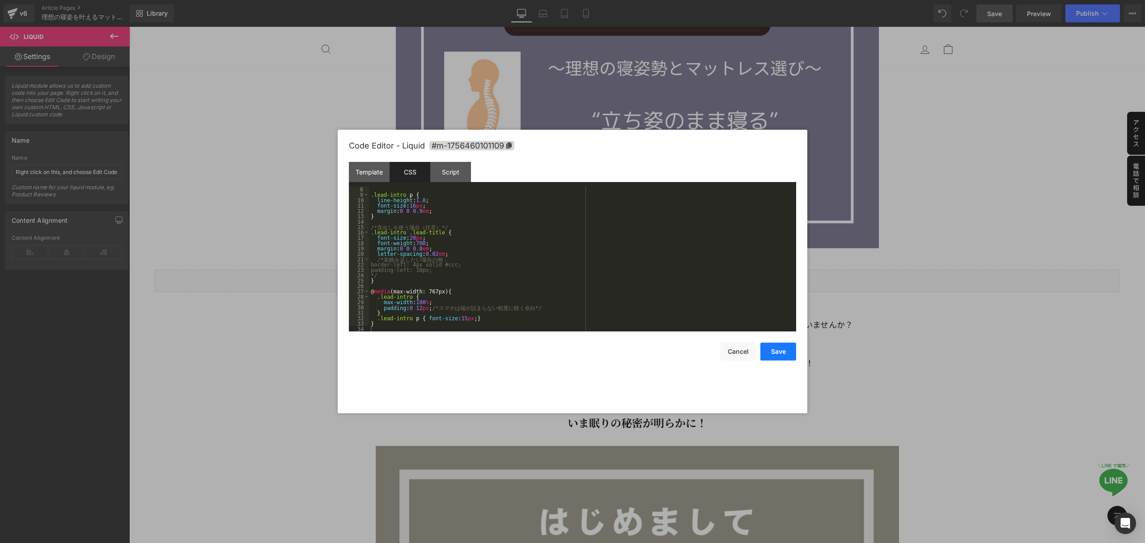
click at [782, 351] on button "Save" at bounding box center [778, 352] width 36 height 18
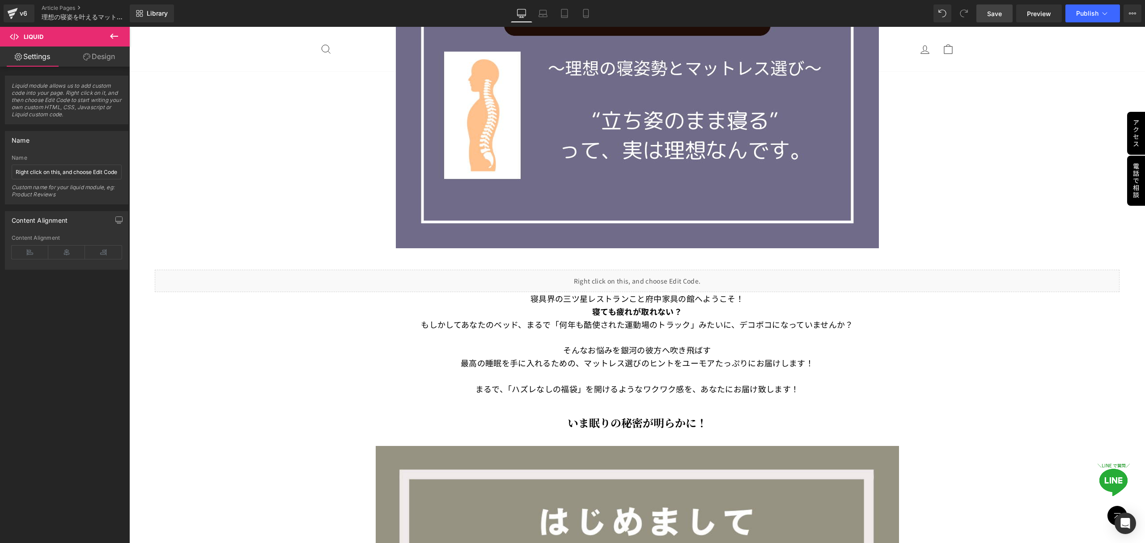
click at [988, 15] on span "Save" at bounding box center [994, 13] width 15 height 9
click at [1042, 12] on span "Preview" at bounding box center [1039, 13] width 24 height 9
click at [657, 377] on icon at bounding box center [656, 375] width 5 height 5
click at [662, 375] on icon at bounding box center [661, 375] width 5 height 5
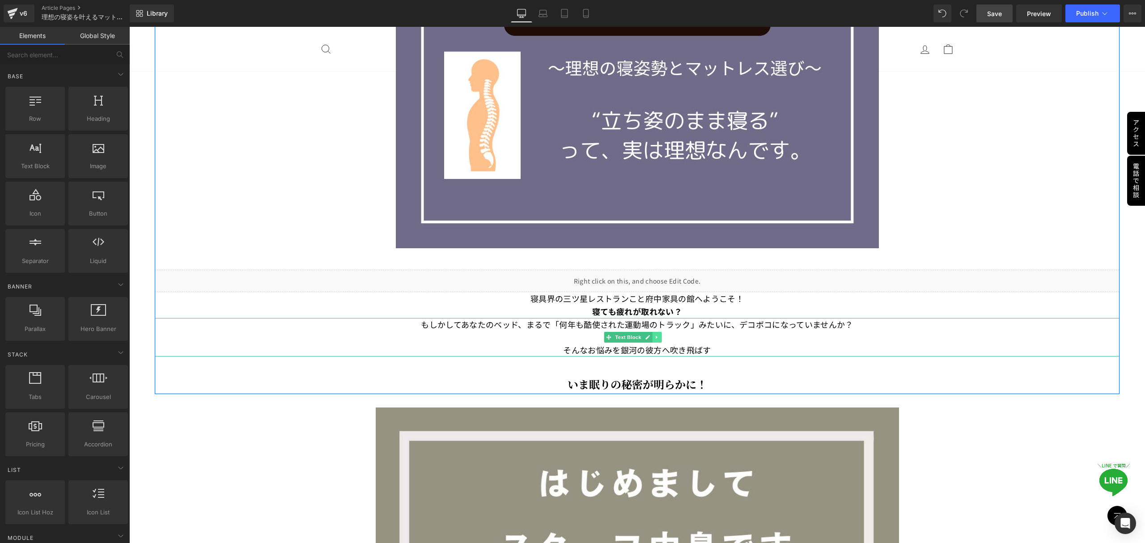
click at [656, 337] on icon at bounding box center [656, 336] width 1 height 3
click at [662, 335] on icon at bounding box center [661, 337] width 5 height 5
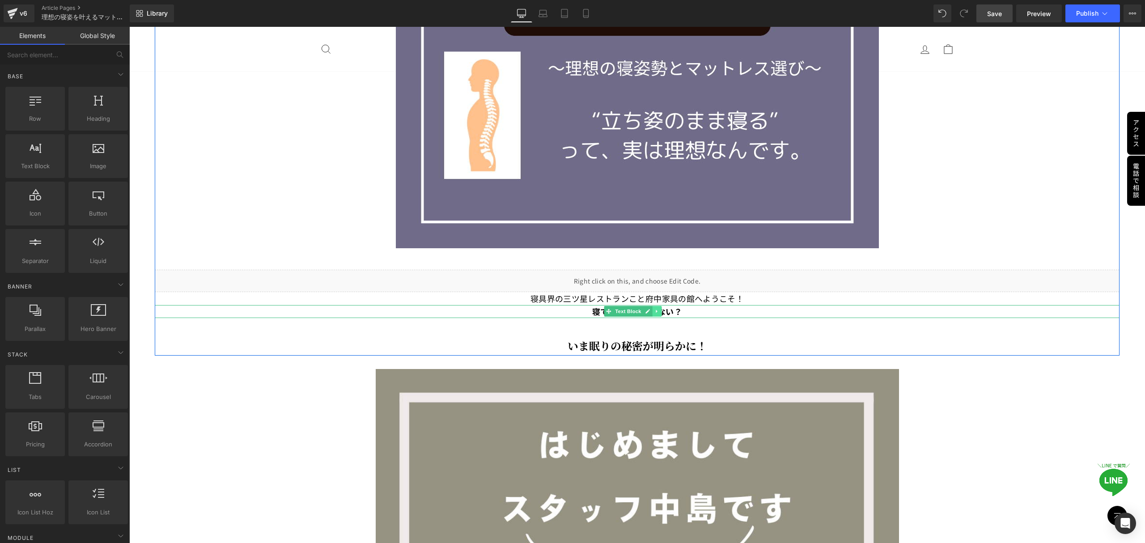
click at [659, 307] on link at bounding box center [656, 311] width 9 height 11
click at [659, 310] on icon at bounding box center [661, 311] width 5 height 5
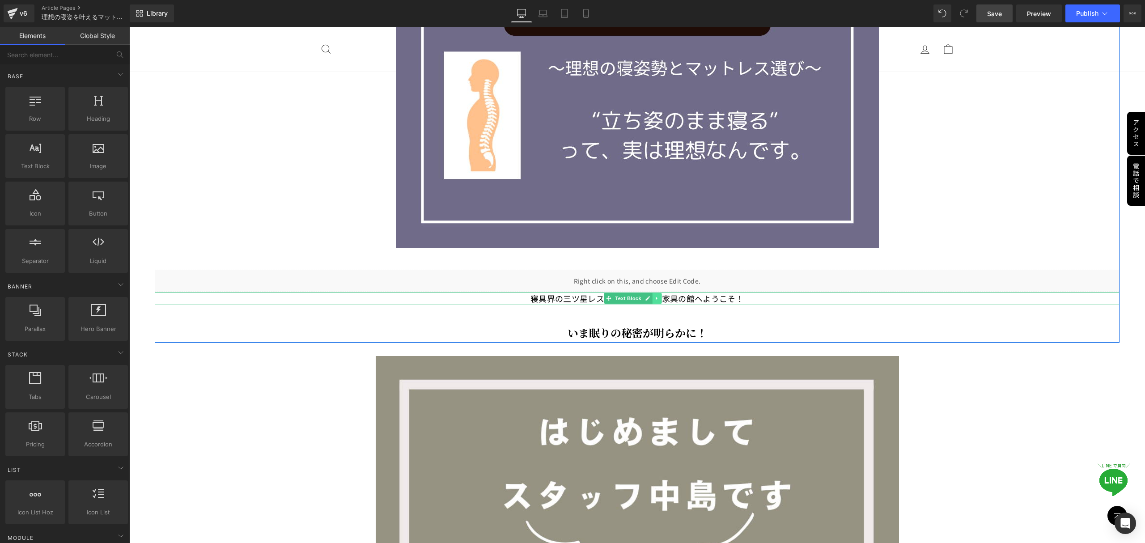
click at [657, 298] on icon at bounding box center [656, 298] width 1 height 3
click at [662, 298] on icon at bounding box center [661, 298] width 5 height 5
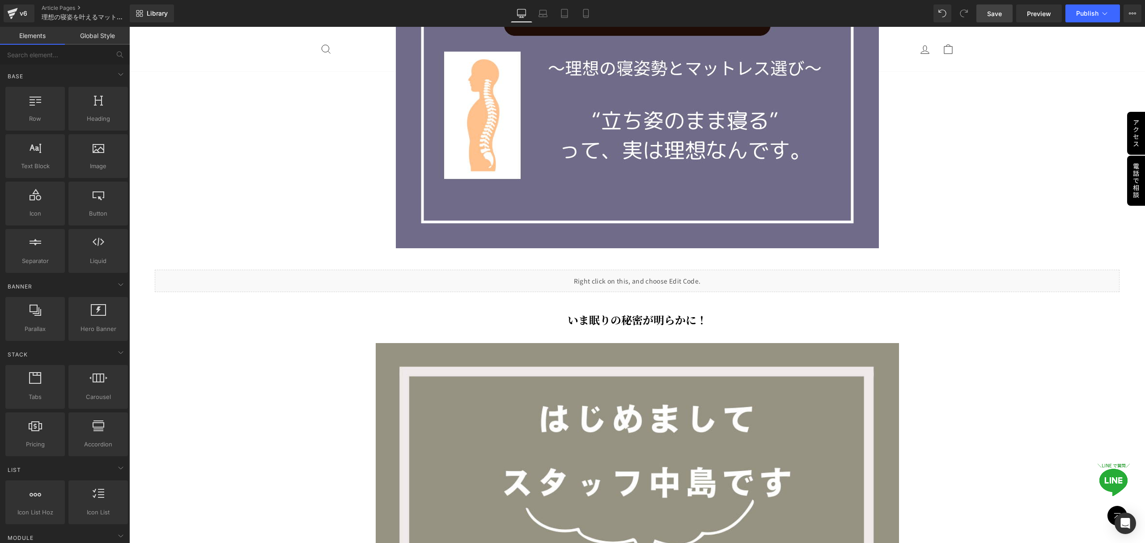
click at [993, 13] on span "Save" at bounding box center [994, 13] width 15 height 9
click at [1044, 17] on span "Preview" at bounding box center [1039, 13] width 24 height 9
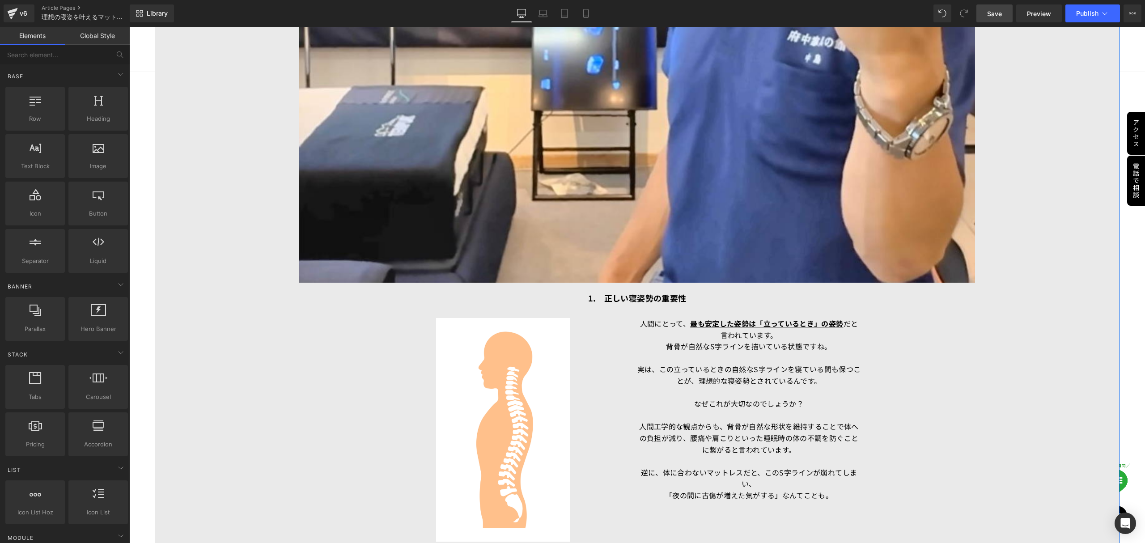
scroll to position [2206, 0]
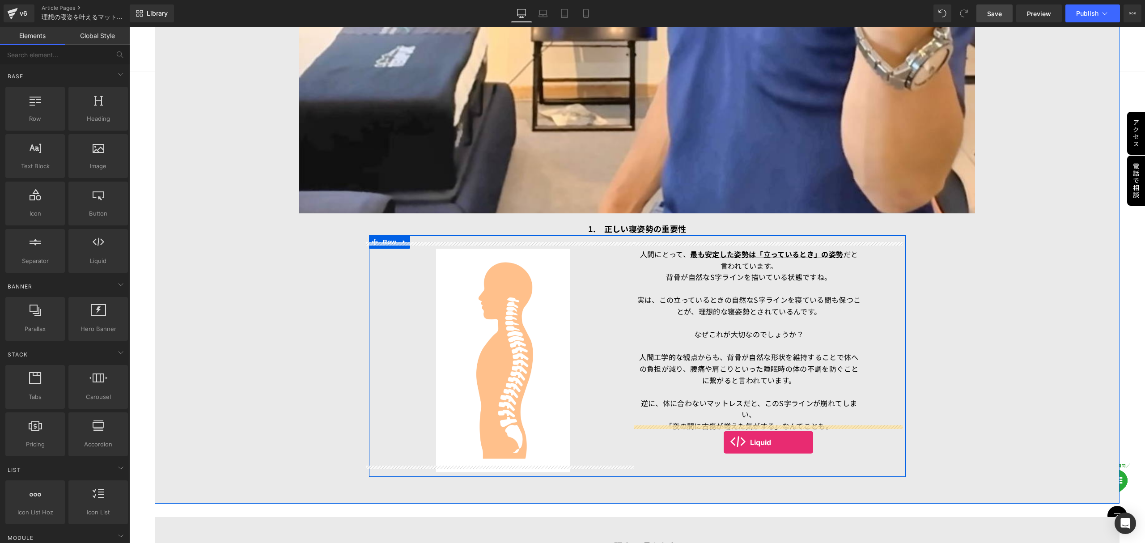
drag, startPoint x: 232, startPoint y: 283, endPoint x: 724, endPoint y: 442, distance: 516.6
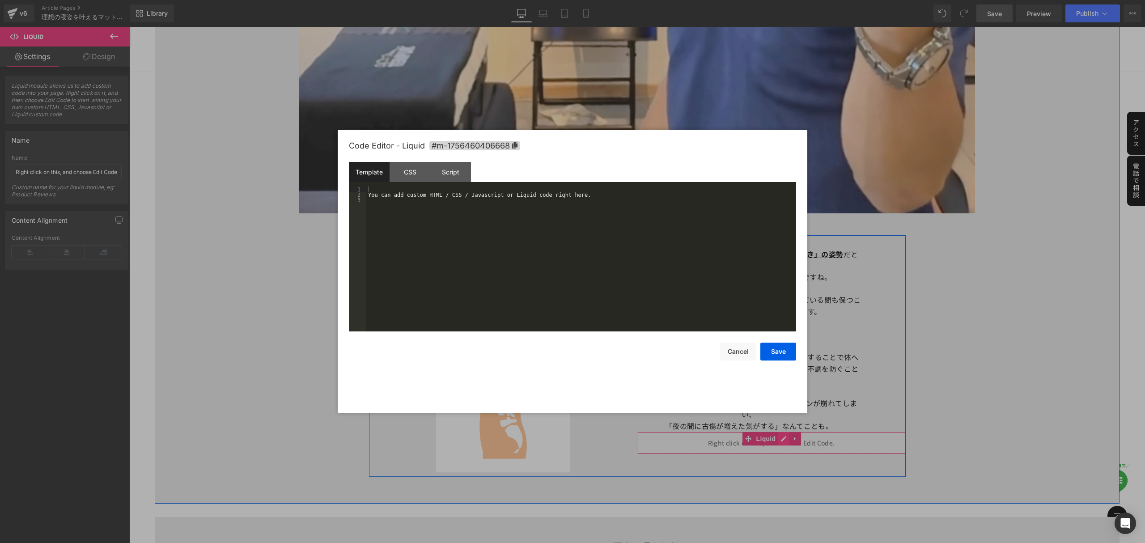
click at [781, 436] on icon at bounding box center [783, 438] width 5 height 5
click at [415, 222] on div "You can add custom HTML / CSS / Javascript or Liquid code right here." at bounding box center [581, 264] width 430 height 156
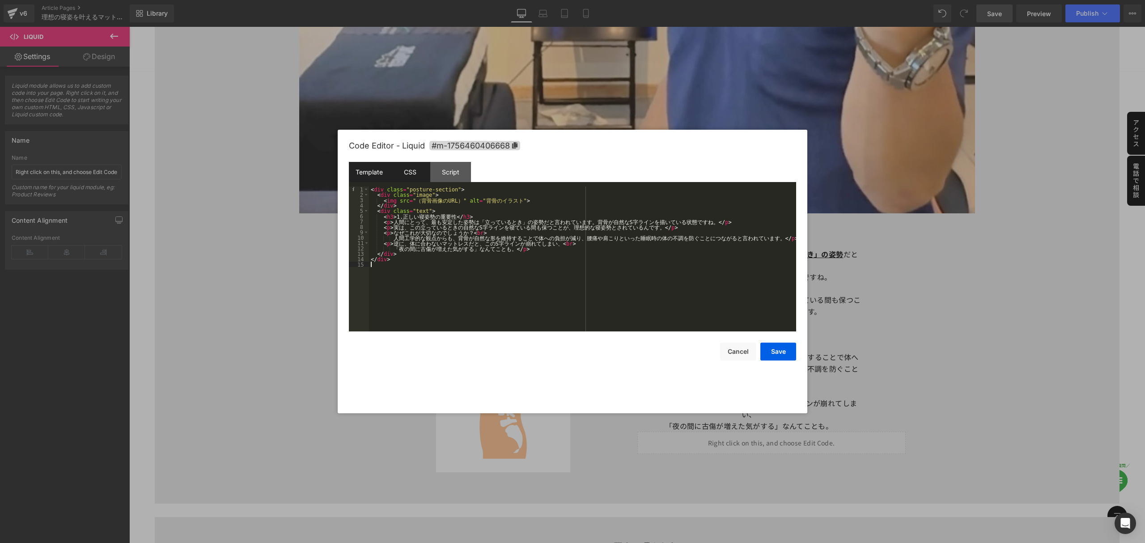
click at [417, 174] on div "CSS" at bounding box center [410, 172] width 41 height 20
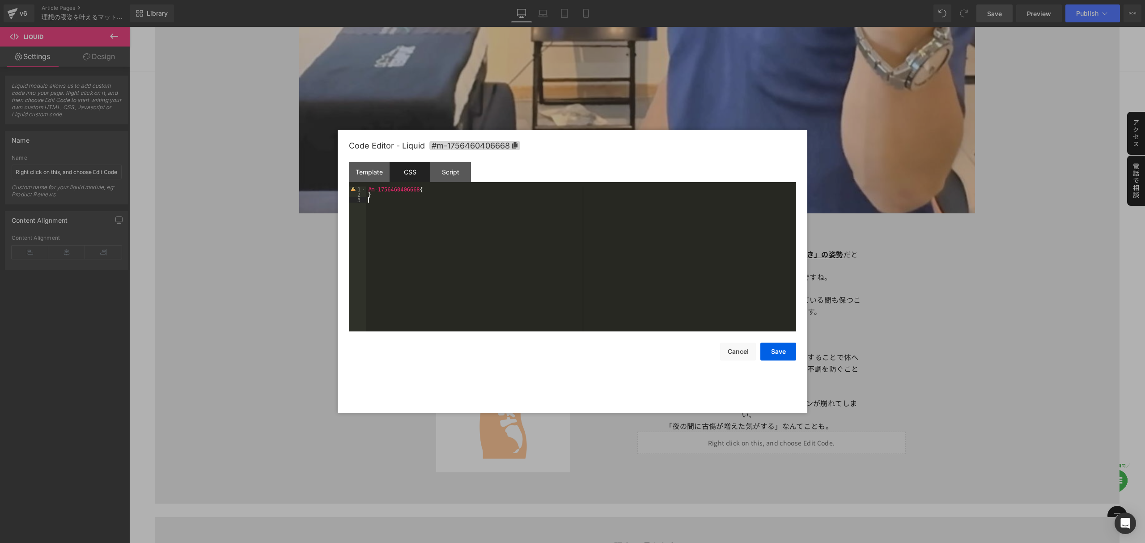
click at [472, 206] on div "#m-1756460406668 { }" at bounding box center [581, 264] width 430 height 156
click at [505, 233] on div "#m-1756460406668 { }" at bounding box center [581, 264] width 430 height 156
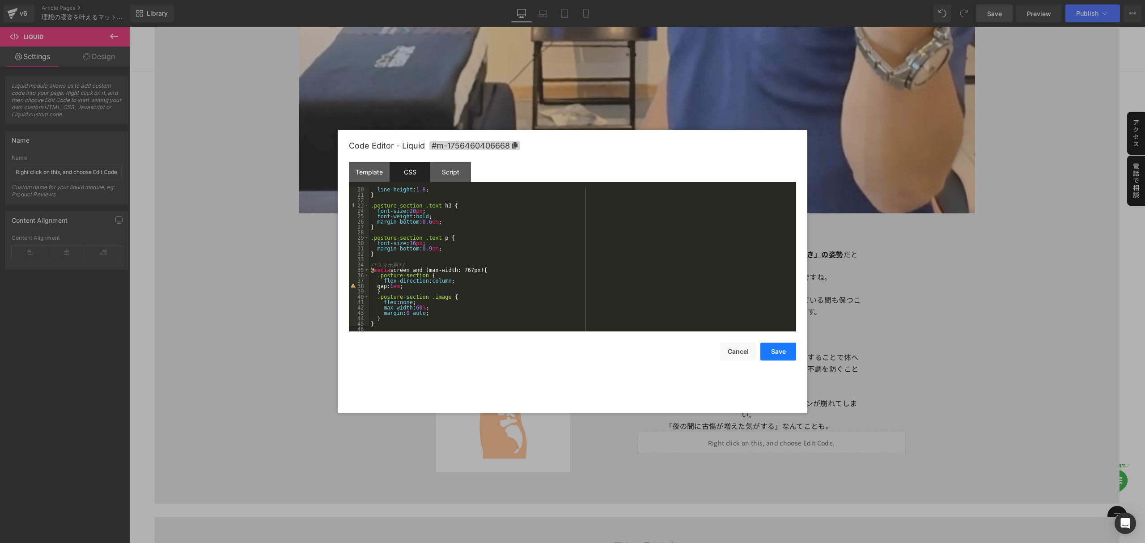
click at [786, 351] on button "Save" at bounding box center [778, 352] width 36 height 18
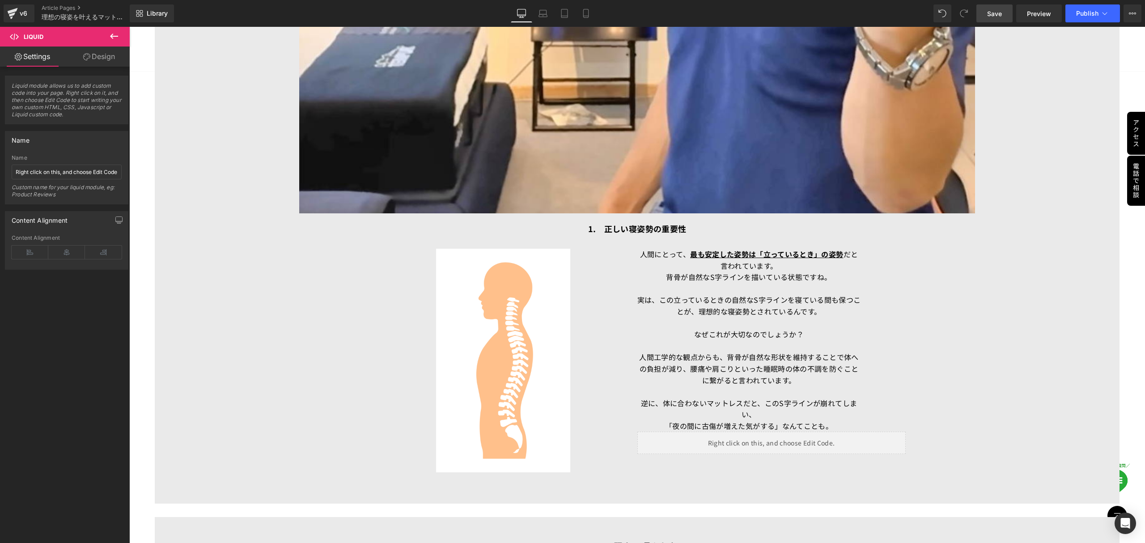
click at [981, 13] on link "Save" at bounding box center [994, 13] width 36 height 18
click at [1040, 16] on span "Preview" at bounding box center [1039, 13] width 24 height 9
click at [771, 335] on link at bounding box center [772, 340] width 9 height 11
click at [775, 338] on icon at bounding box center [777, 340] width 5 height 5
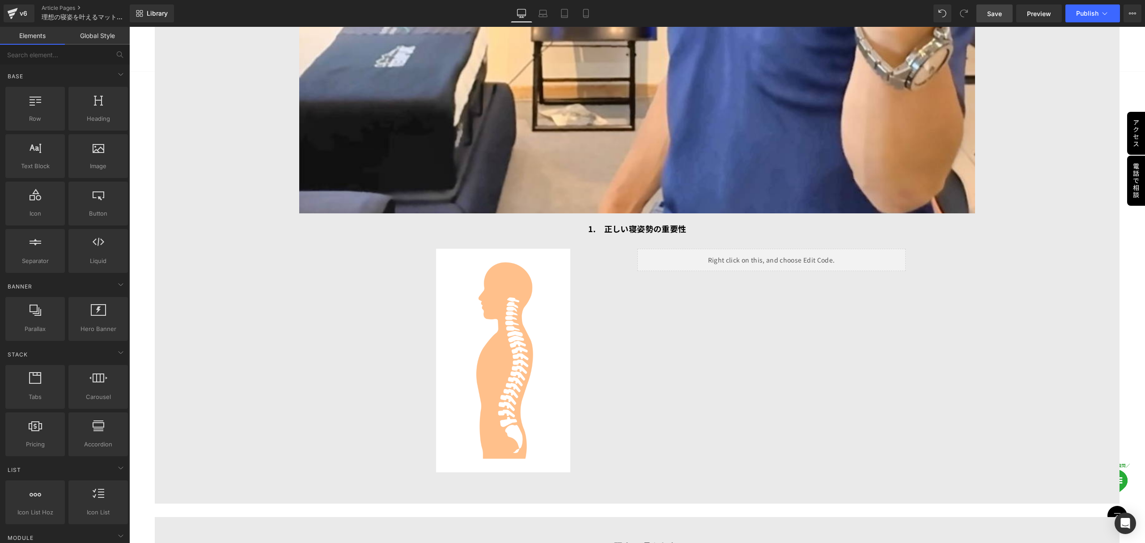
click at [998, 10] on span "Save" at bounding box center [994, 13] width 15 height 9
click at [1034, 12] on span "Preview" at bounding box center [1039, 13] width 24 height 9
click at [1001, 13] on span "Save" at bounding box center [994, 13] width 15 height 9
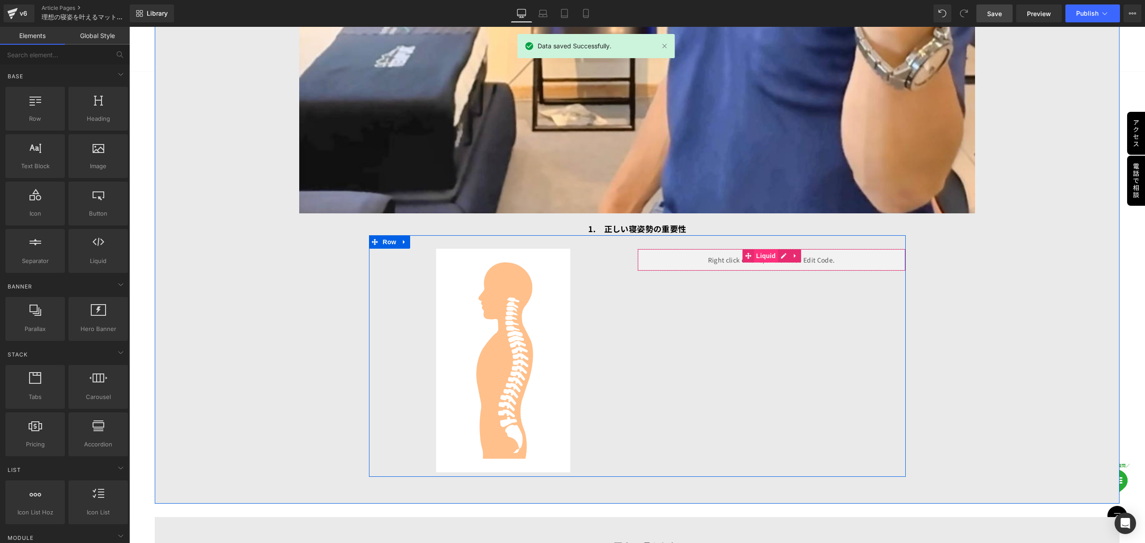
click at [763, 249] on span "Liquid" at bounding box center [766, 255] width 24 height 13
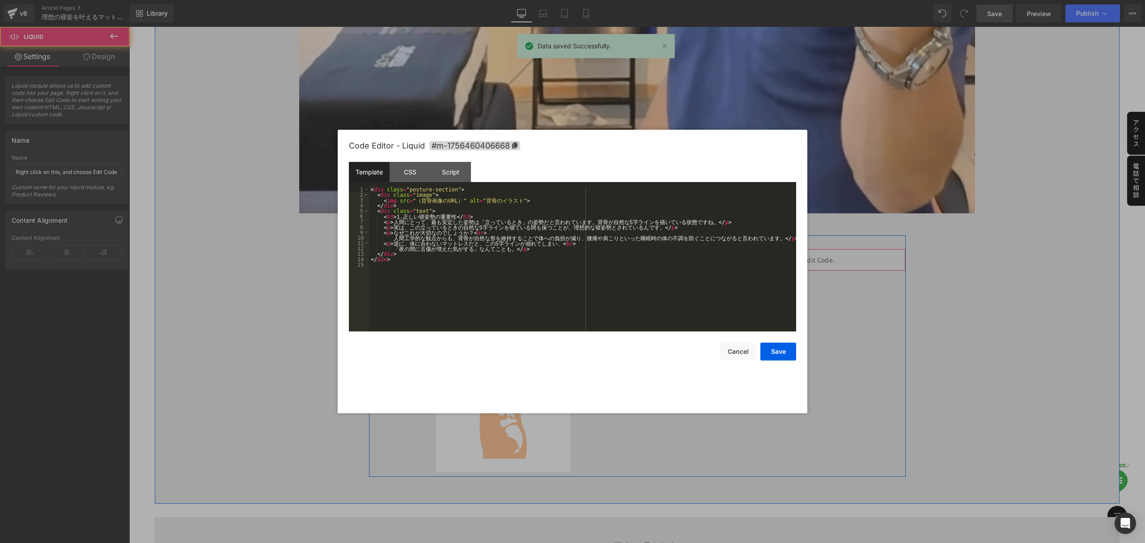
click at [784, 249] on link at bounding box center [784, 255] width 12 height 13
click at [443, 276] on div "< div class = "posture-section" > < div class = "image" > < img src = " （ 背 骨 画…" at bounding box center [582, 264] width 427 height 156
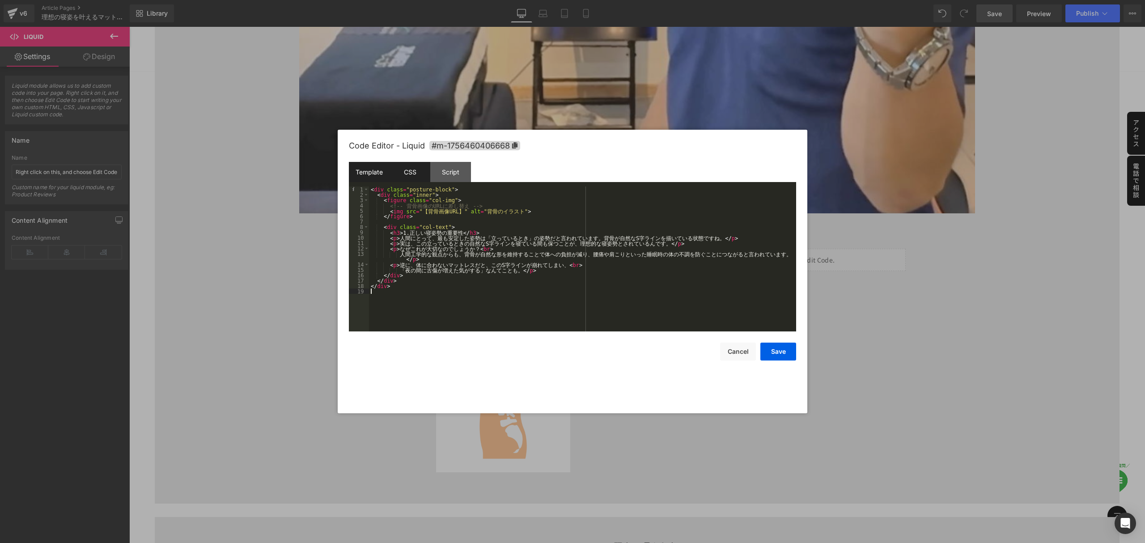
click at [400, 168] on div "CSS" at bounding box center [410, 172] width 41 height 20
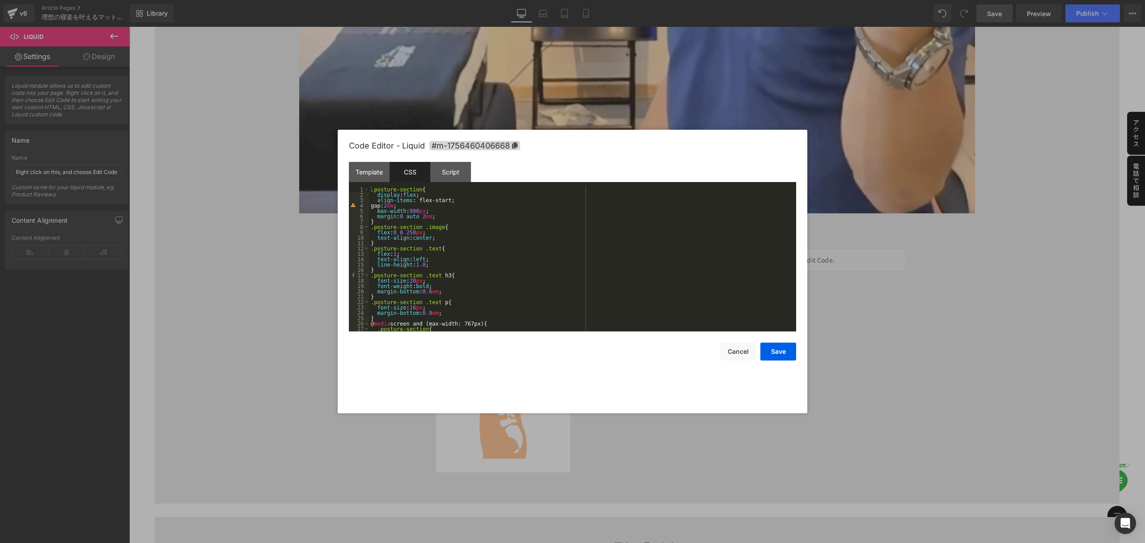
click at [507, 326] on div ".posture-section { display : flex ; align-items : flex-start; gap: 2 em ; max-w…" at bounding box center [581, 264] width 424 height 156
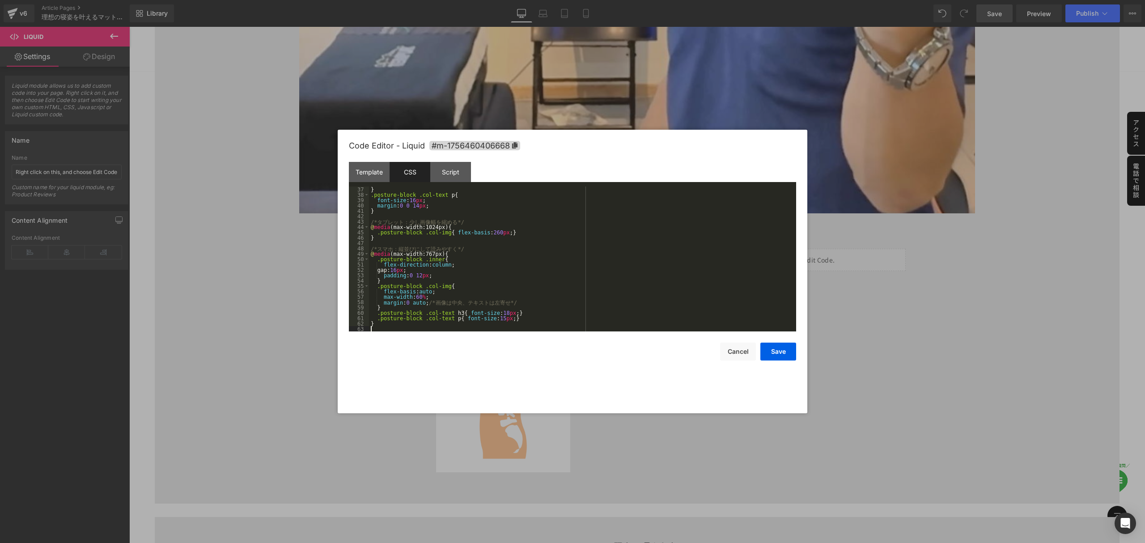
scroll to position [193, 0]
click at [771, 351] on button "Save" at bounding box center [778, 352] width 36 height 18
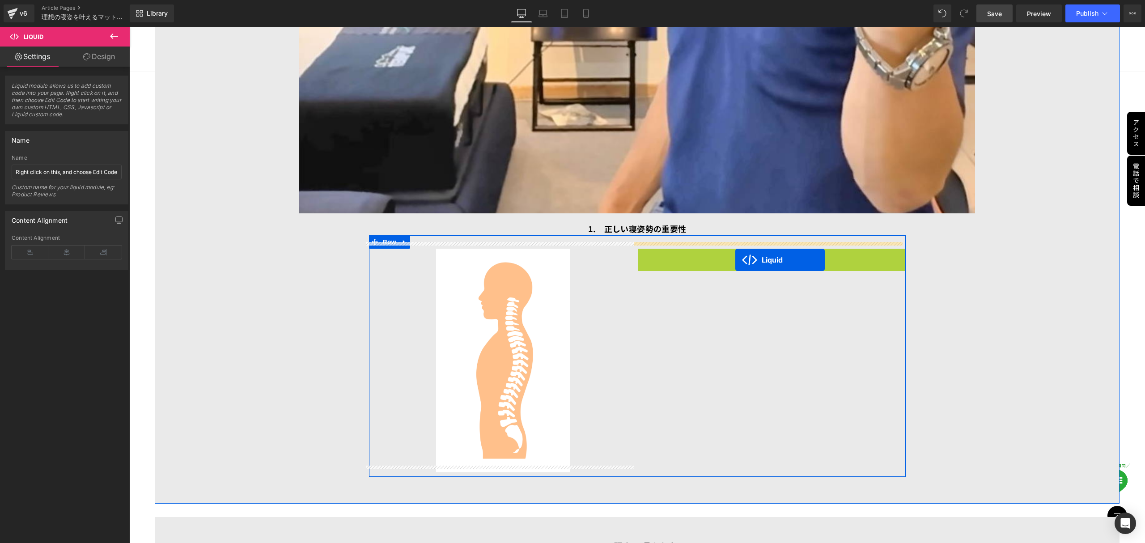
drag, startPoint x: 743, startPoint y: 249, endPoint x: 735, endPoint y: 258, distance: 11.7
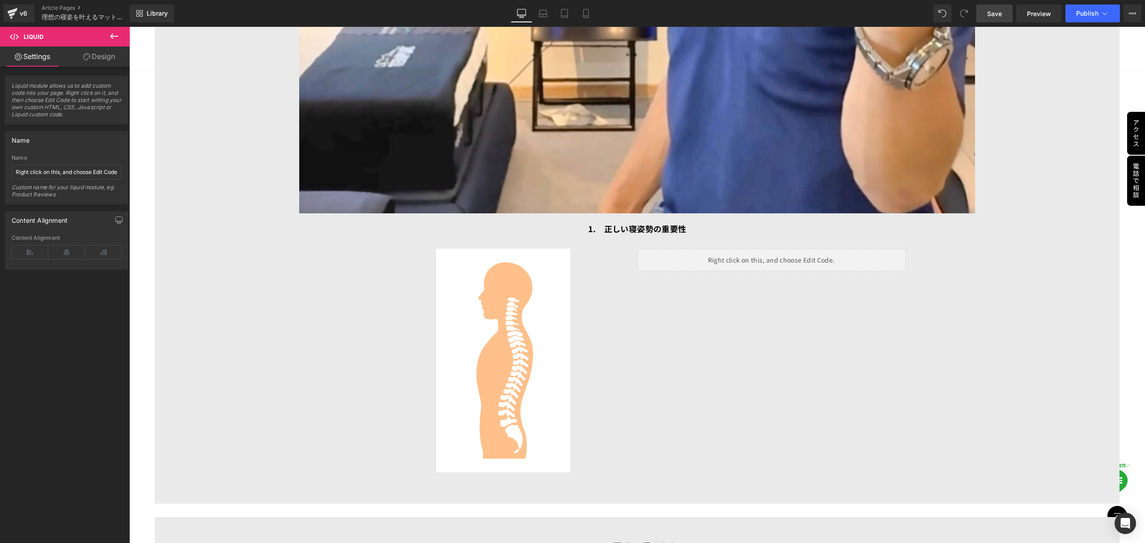
click at [995, 9] on span "Save" at bounding box center [994, 13] width 15 height 9
click at [1042, 16] on span "Preview" at bounding box center [1039, 13] width 24 height 9
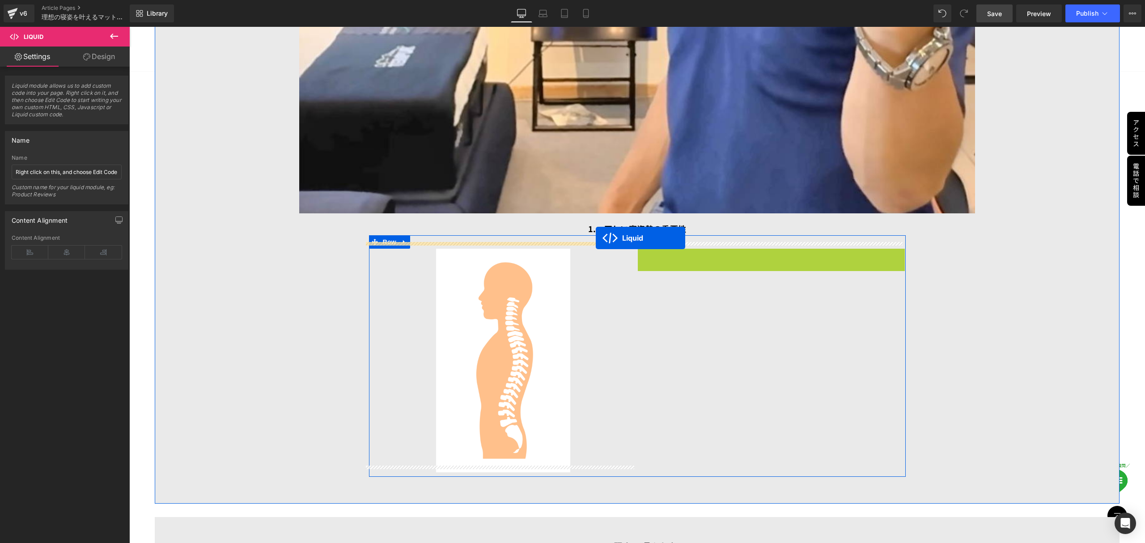
drag, startPoint x: 741, startPoint y: 249, endPoint x: 596, endPoint y: 238, distance: 146.2
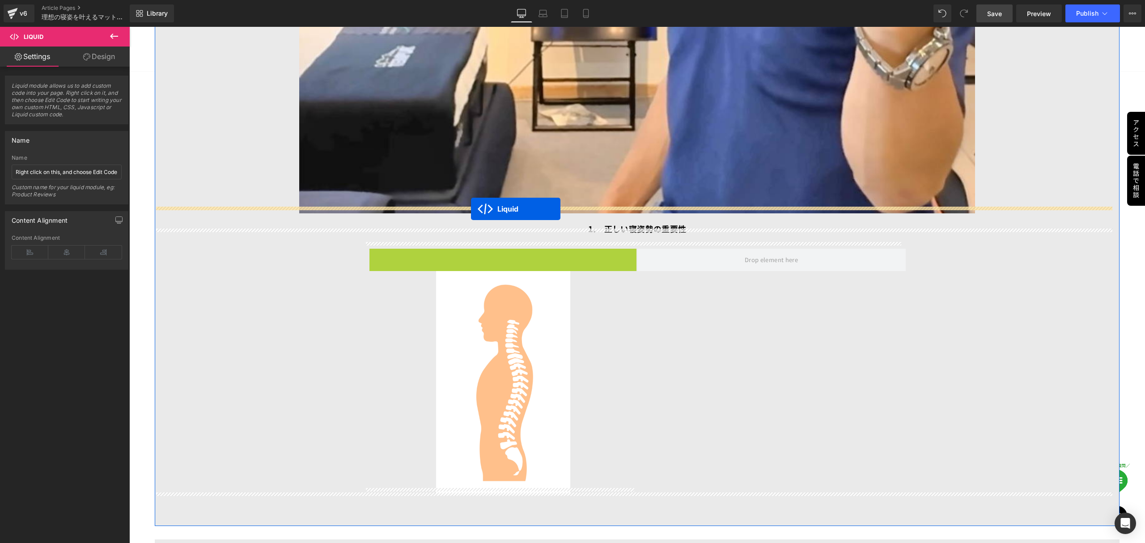
drag, startPoint x: 475, startPoint y: 247, endPoint x: 471, endPoint y: 208, distance: 39.1
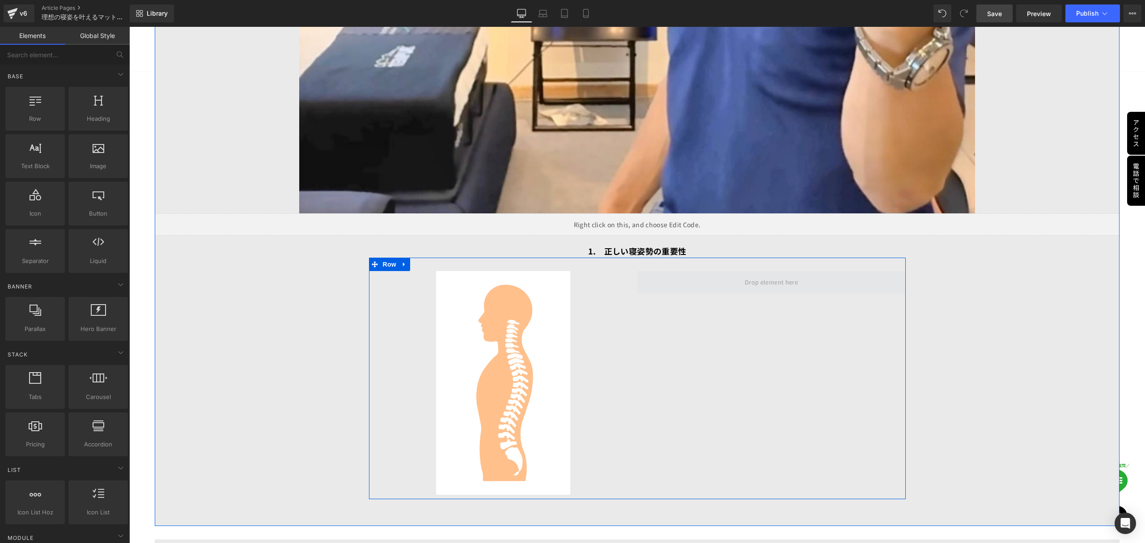
click at [763, 277] on span at bounding box center [770, 282] width 59 height 14
click at [612, 289] on div at bounding box center [503, 383] width 268 height 224
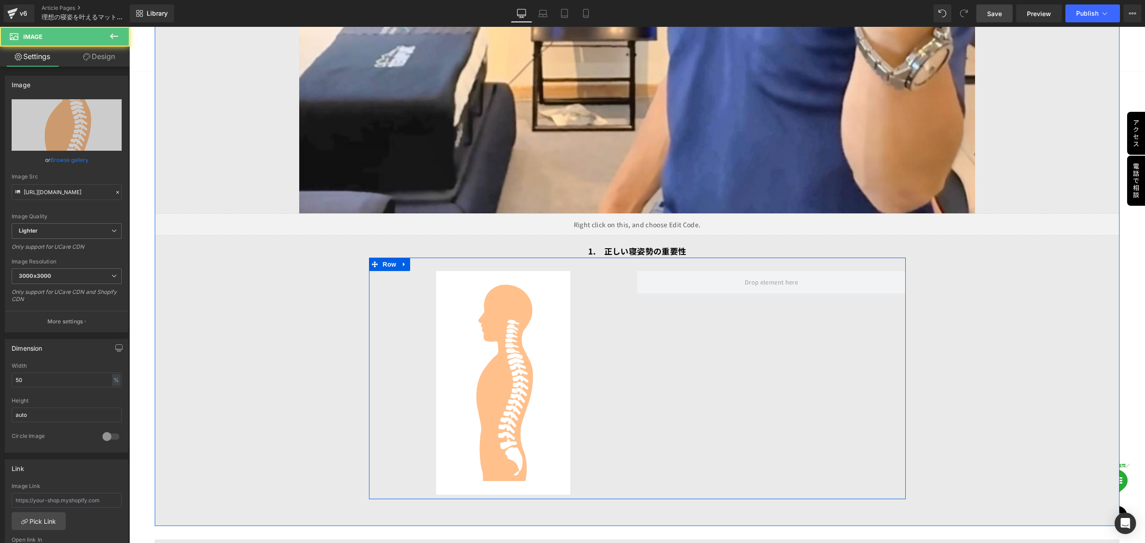
click at [729, 309] on div "Image Row" at bounding box center [637, 379] width 537 height 242
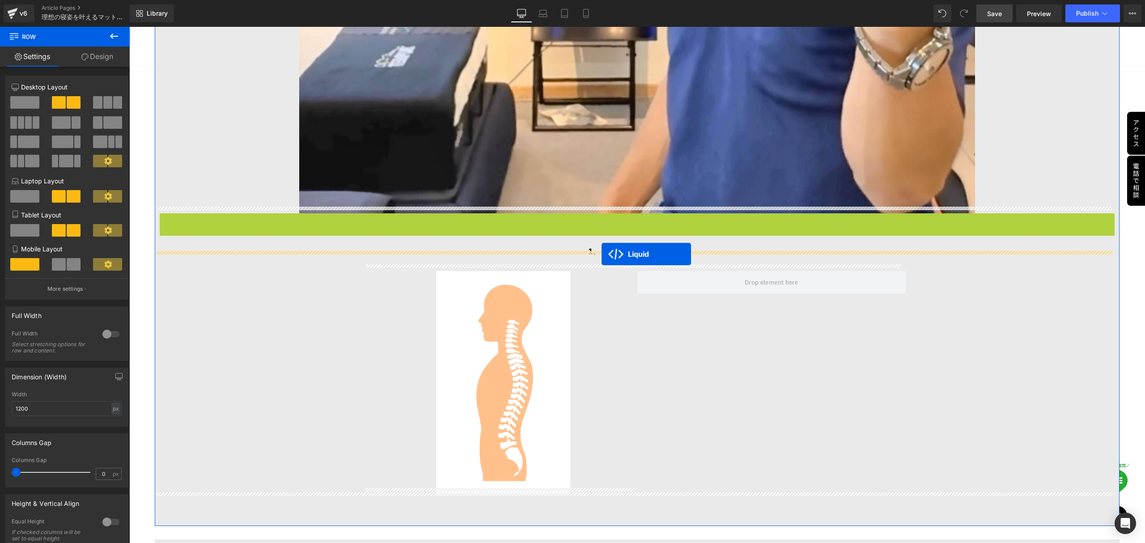
drag, startPoint x: 605, startPoint y: 212, endPoint x: 602, endPoint y: 254, distance: 42.6
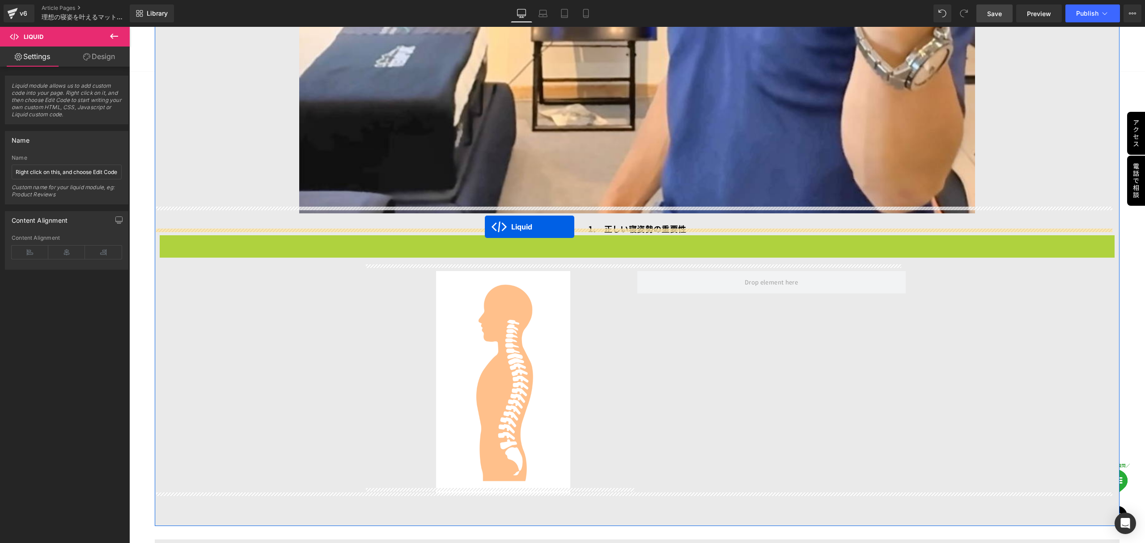
drag, startPoint x: 606, startPoint y: 234, endPoint x: 485, endPoint y: 226, distance: 121.9
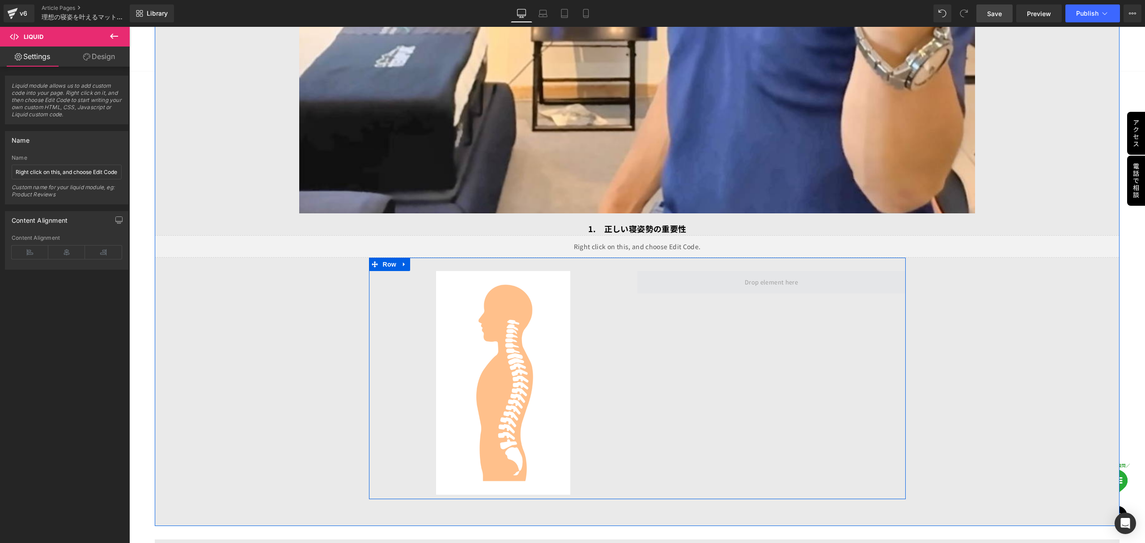
click at [744, 275] on span at bounding box center [770, 282] width 59 height 14
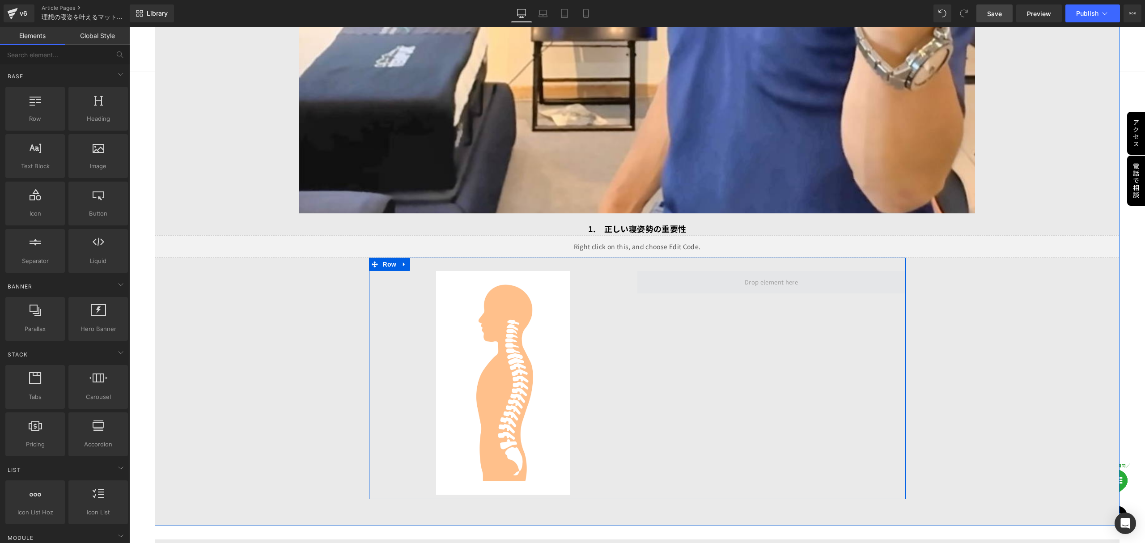
click at [772, 279] on span at bounding box center [770, 282] width 59 height 14
click at [387, 258] on span "Row" at bounding box center [390, 264] width 18 height 13
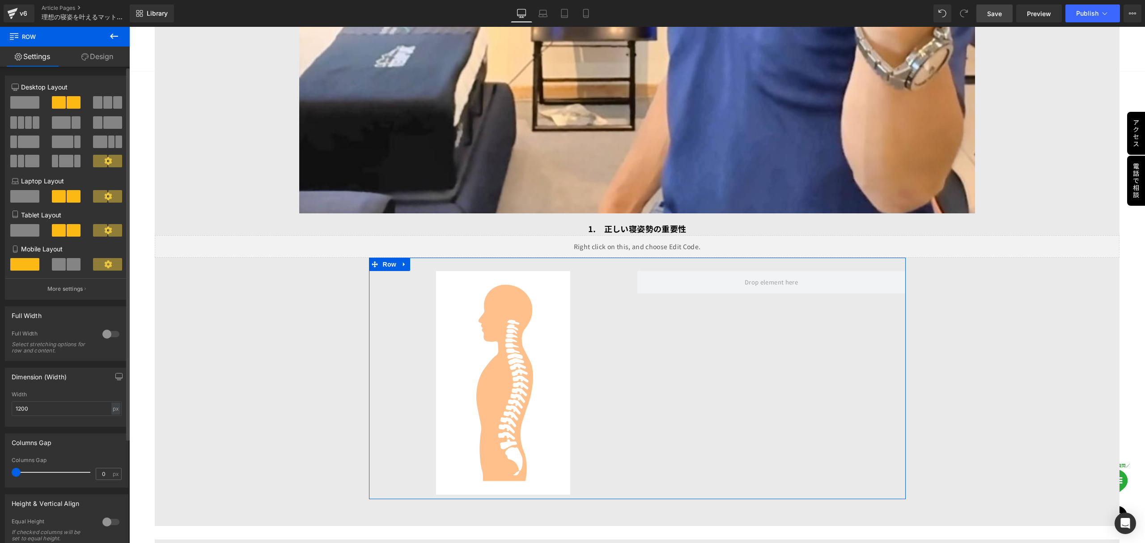
click at [29, 104] on span at bounding box center [24, 102] width 29 height 13
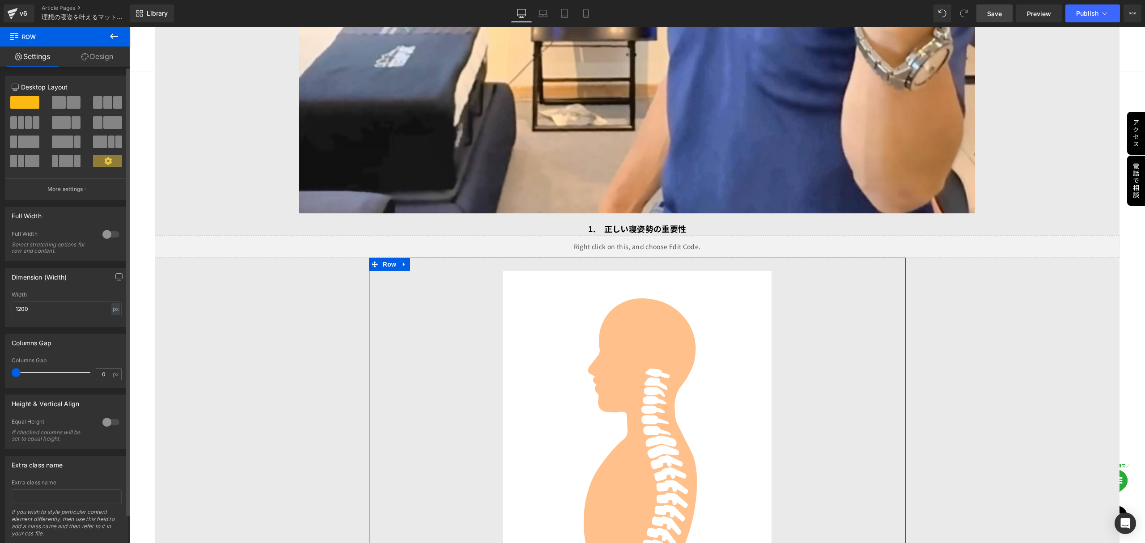
click at [63, 108] on span at bounding box center [59, 102] width 14 height 13
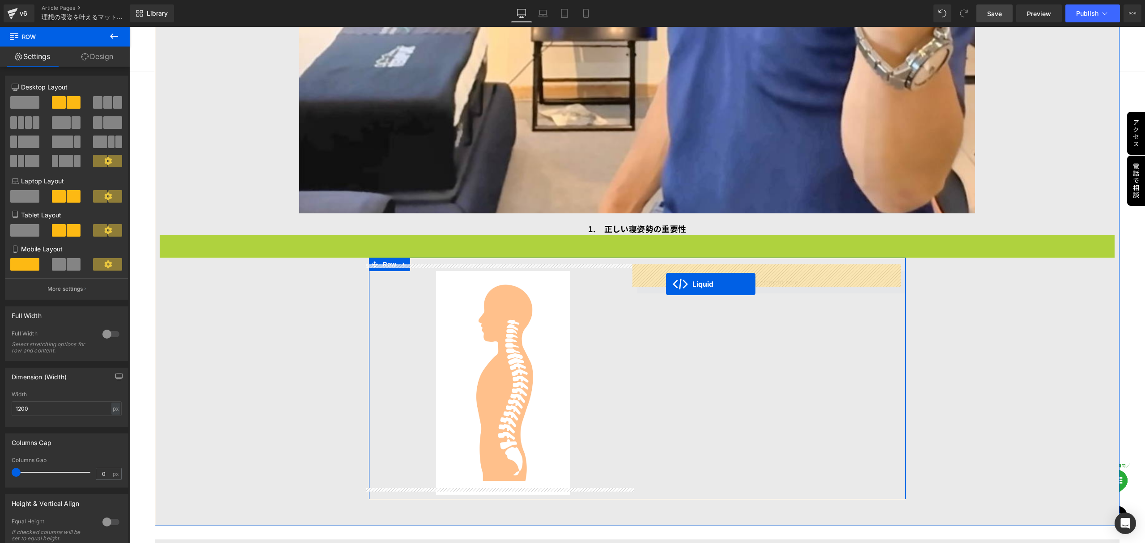
drag, startPoint x: 609, startPoint y: 235, endPoint x: 666, endPoint y: 284, distance: 74.9
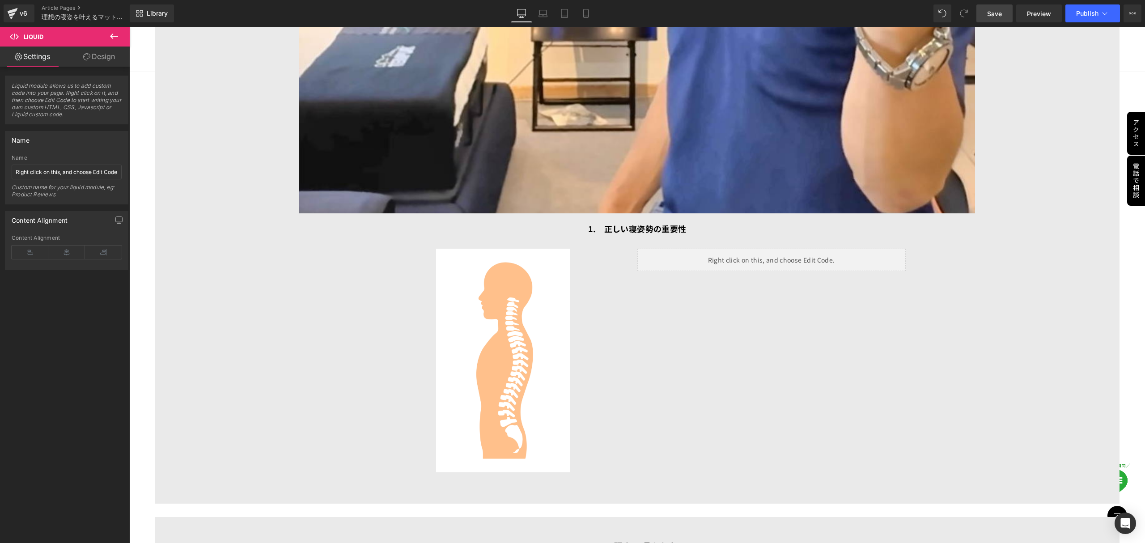
click at [992, 13] on span "Save" at bounding box center [994, 13] width 15 height 9
click at [1046, 15] on span "Preview" at bounding box center [1039, 13] width 24 height 9
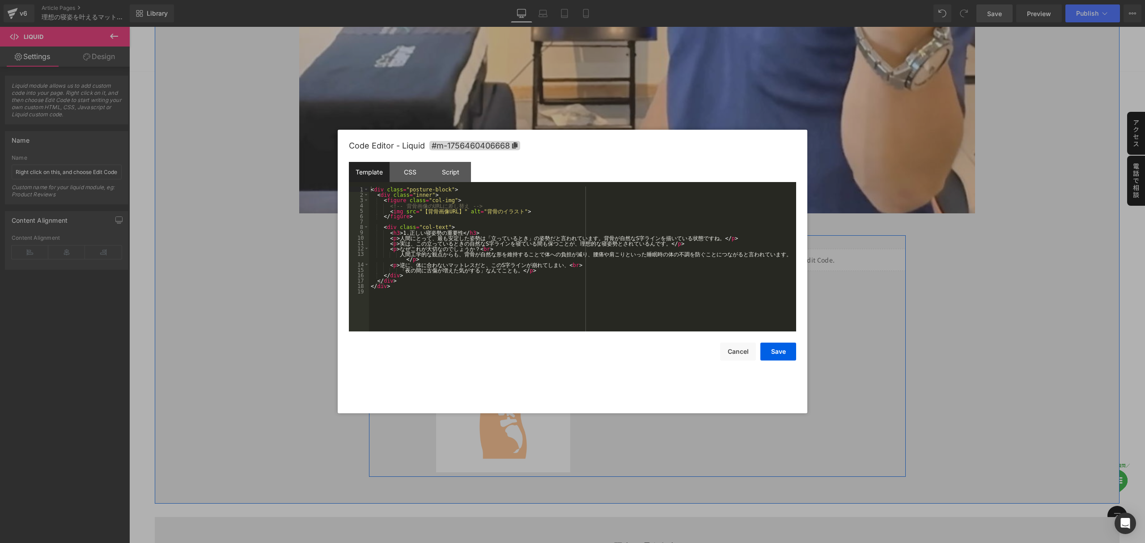
click at [780, 254] on icon at bounding box center [781, 256] width 4 height 4
click at [414, 297] on div "< div class = "posture-block" > < div class = "inner" > < figure class = "col-i…" at bounding box center [582, 264] width 427 height 156
click at [417, 174] on div "CSS" at bounding box center [410, 172] width 41 height 20
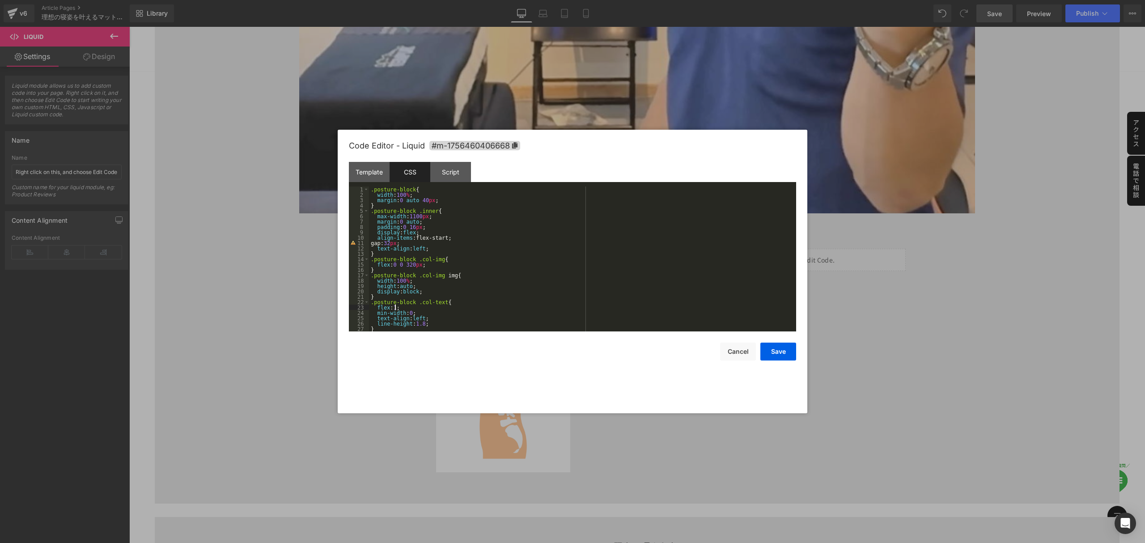
click at [476, 309] on div ".posture-block { width : 100 % ; margin : 0 auto 40 px ; } .posture-block .inne…" at bounding box center [581, 264] width 424 height 156
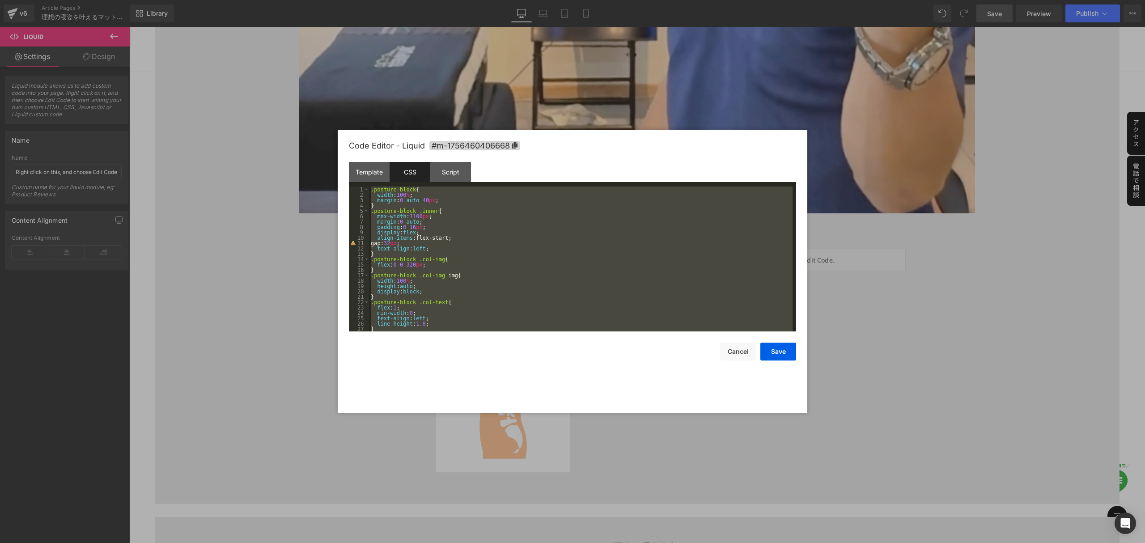
scroll to position [220, 0]
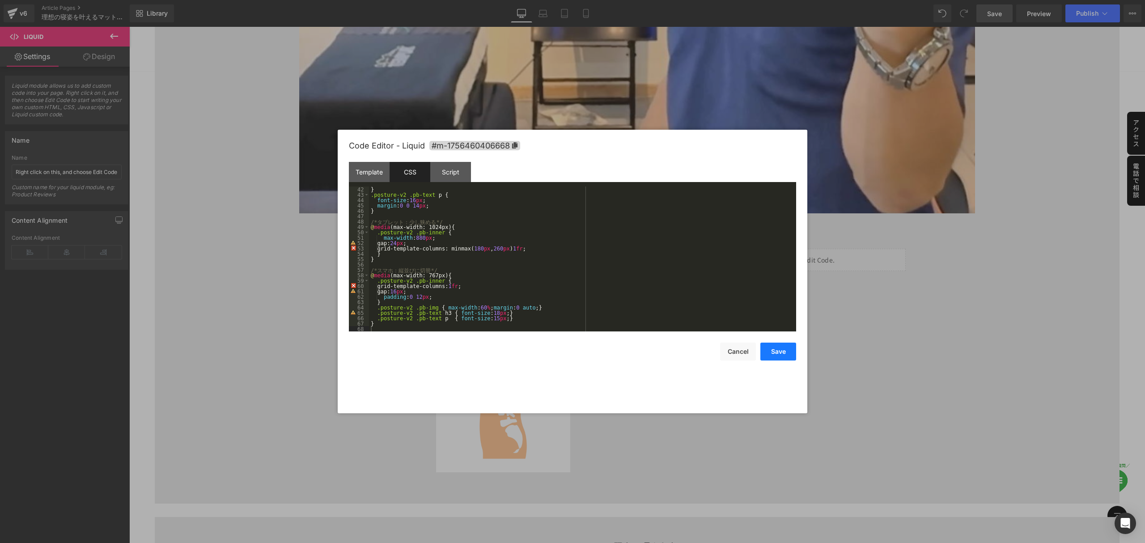
click at [786, 351] on button "Save" at bounding box center [778, 352] width 36 height 18
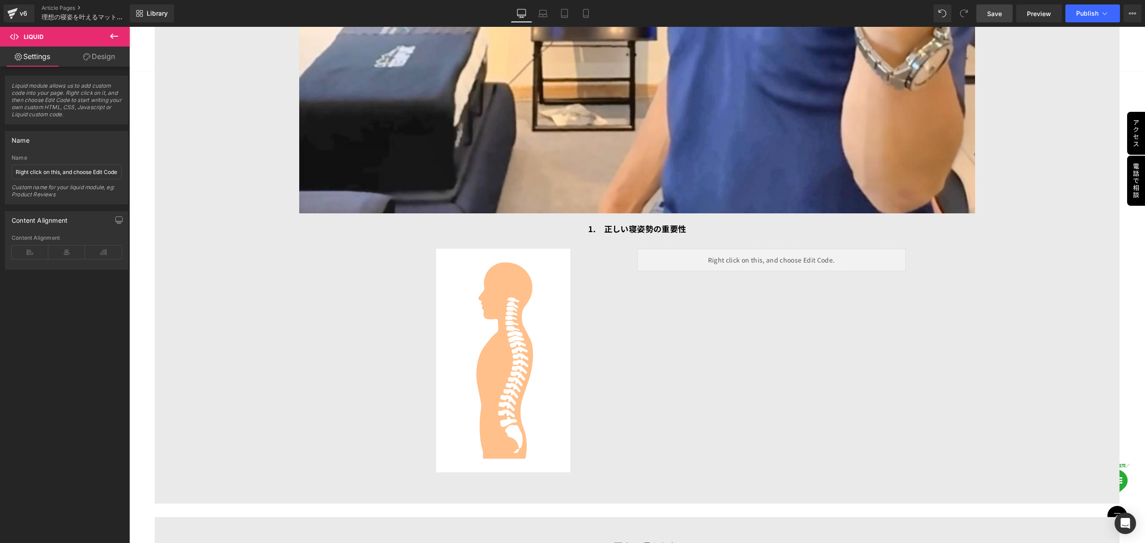
click at [1002, 12] on span "Save" at bounding box center [994, 13] width 15 height 9
click at [1034, 13] on span "Preview" at bounding box center [1039, 13] width 24 height 9
